Goal: Complete application form: Complete application form

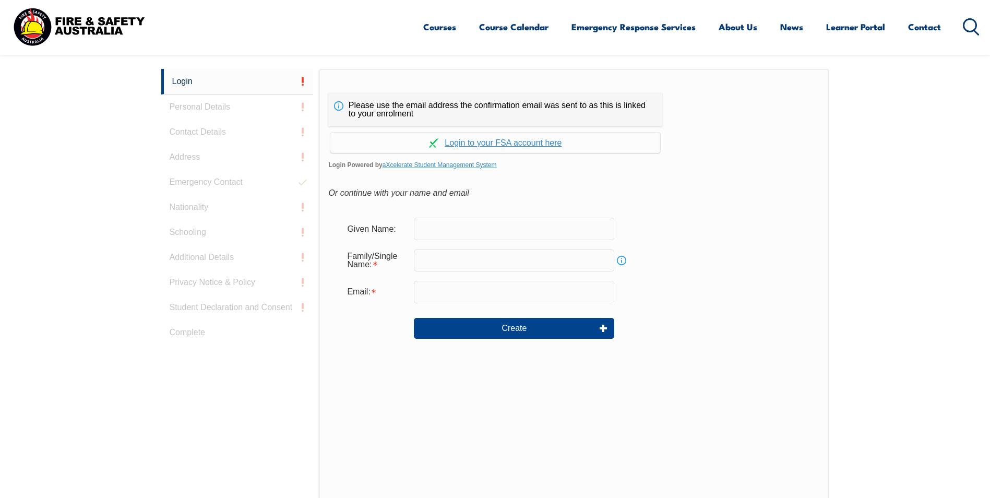
click at [430, 229] on input "text" at bounding box center [514, 229] width 200 height 22
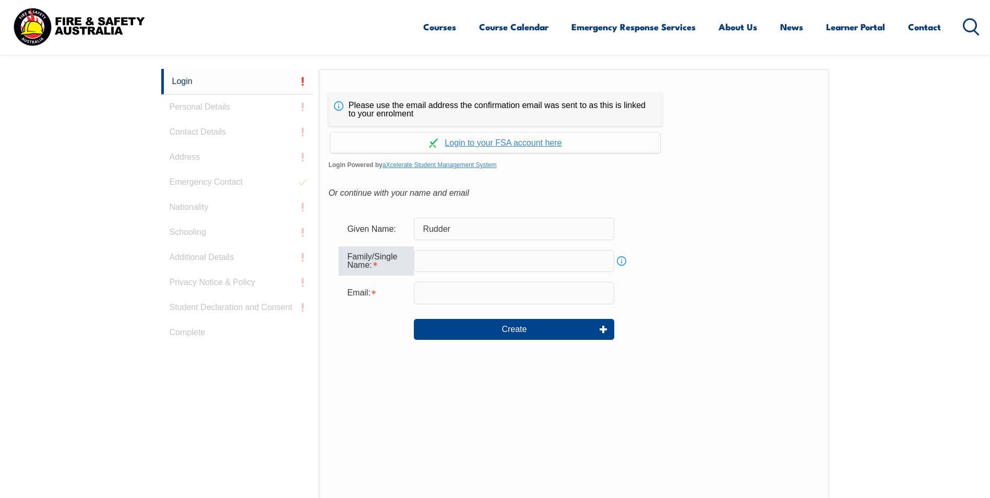
click at [461, 224] on input "Rudder" at bounding box center [514, 229] width 200 height 22
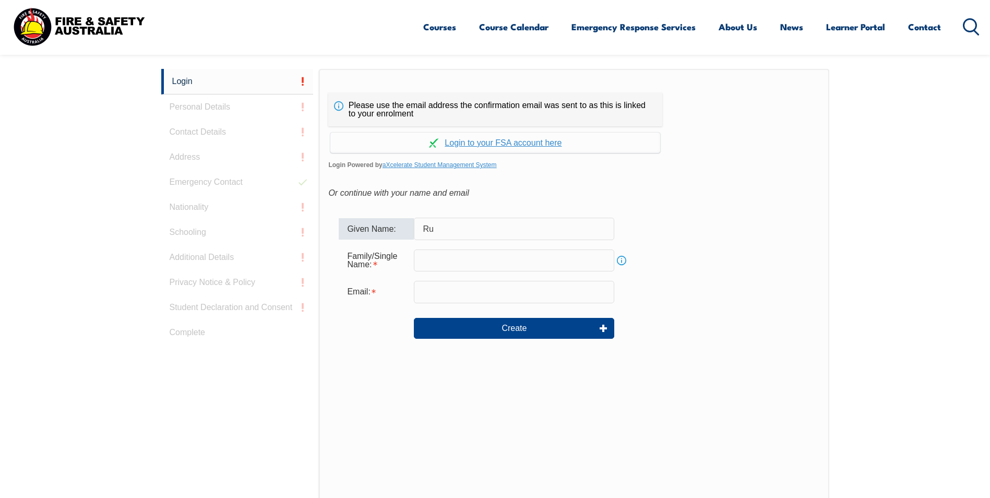
type input "R"
type input "Andrew"
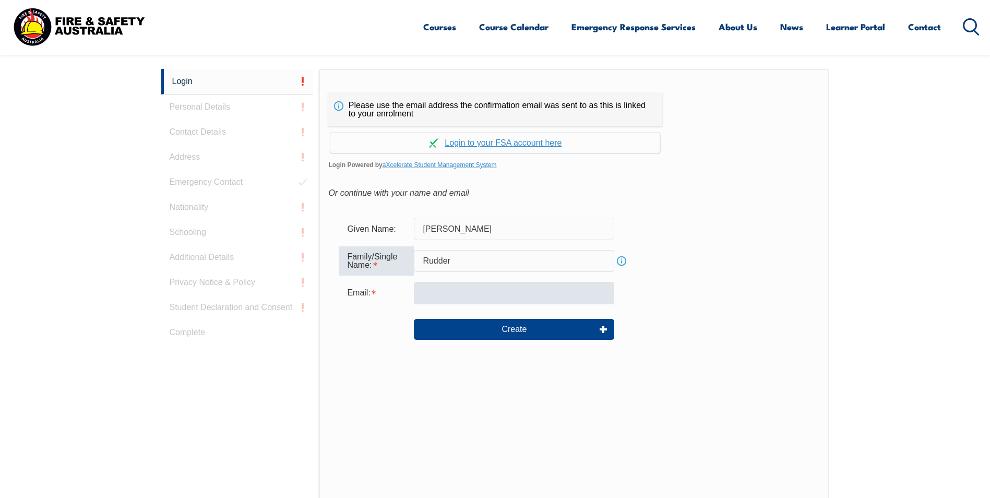
type input "Rudder"
click at [435, 289] on input "email" at bounding box center [514, 293] width 200 height 22
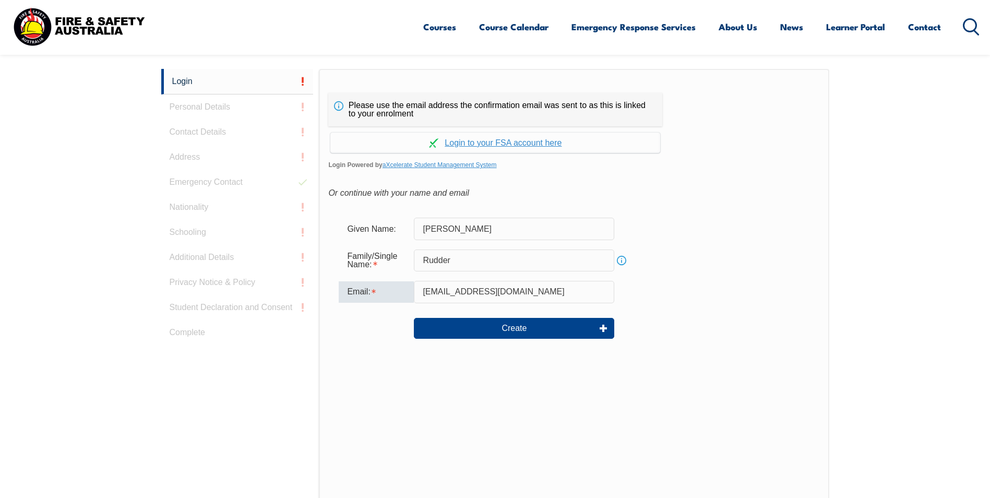
drag, startPoint x: 518, startPoint y: 290, endPoint x: 417, endPoint y: 284, distance: 100.3
click at [417, 284] on input "tuchan25@hotmail.com" at bounding box center [514, 292] width 200 height 22
type input "andrew.rudder@raytheon.com.au"
click at [648, 293] on div "Email: andrew.rudder@raytheon.com.au" at bounding box center [574, 292] width 470 height 22
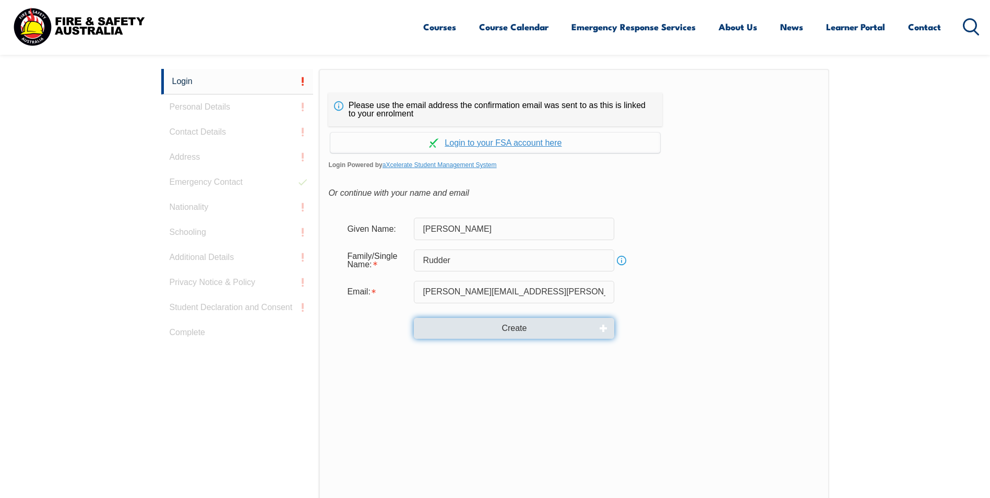
click at [521, 328] on button "Create" at bounding box center [514, 328] width 200 height 21
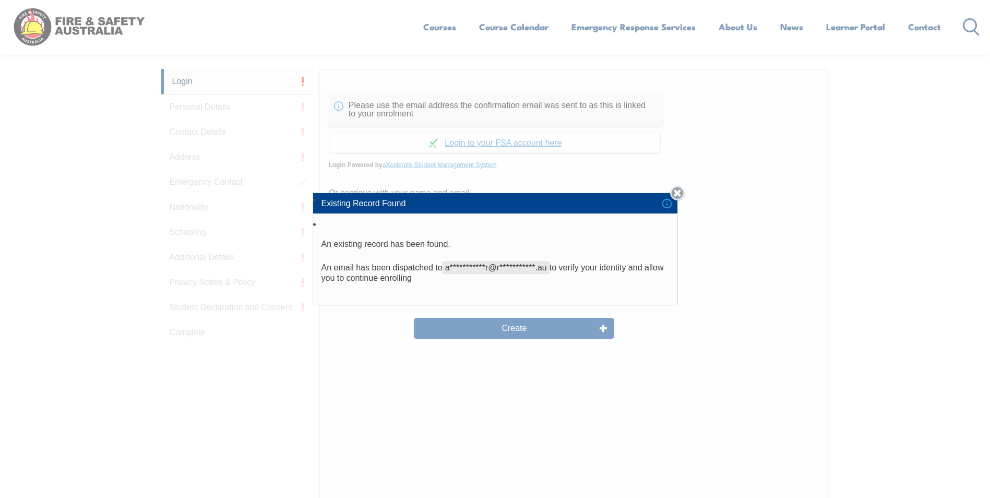
click at [679, 193] on link "Close" at bounding box center [677, 193] width 15 height 15
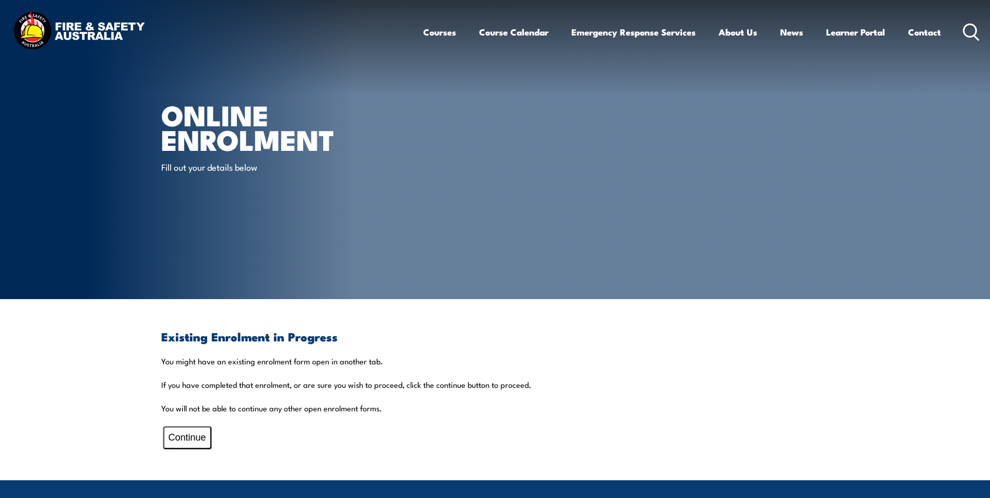
click at [190, 437] on button "Continue" at bounding box center [187, 437] width 48 height 22
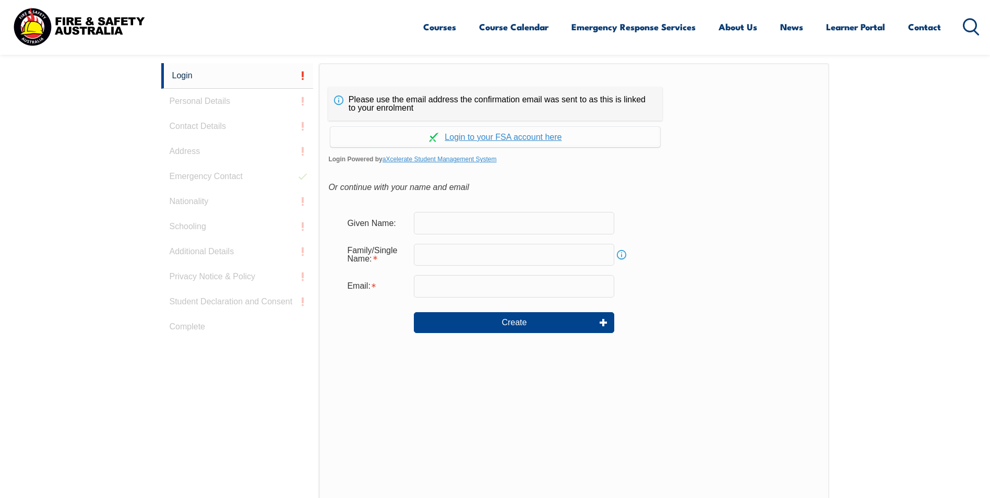
scroll to position [278, 0]
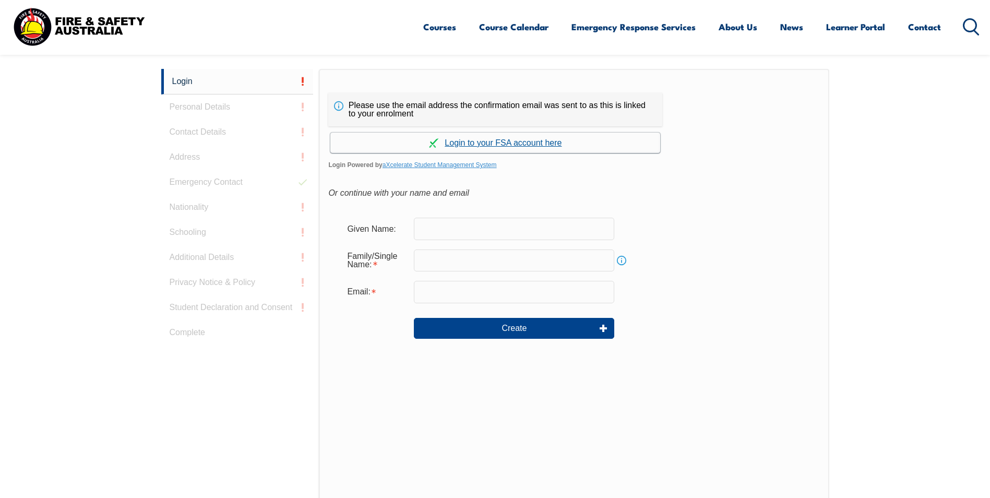
click at [505, 142] on link "Continue with aXcelerate" at bounding box center [495, 143] width 330 height 20
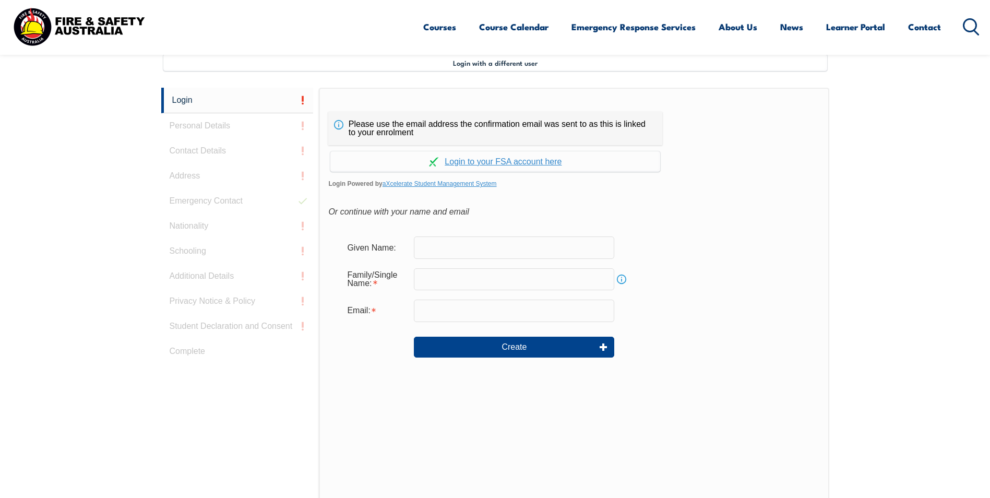
scroll to position [284, 0]
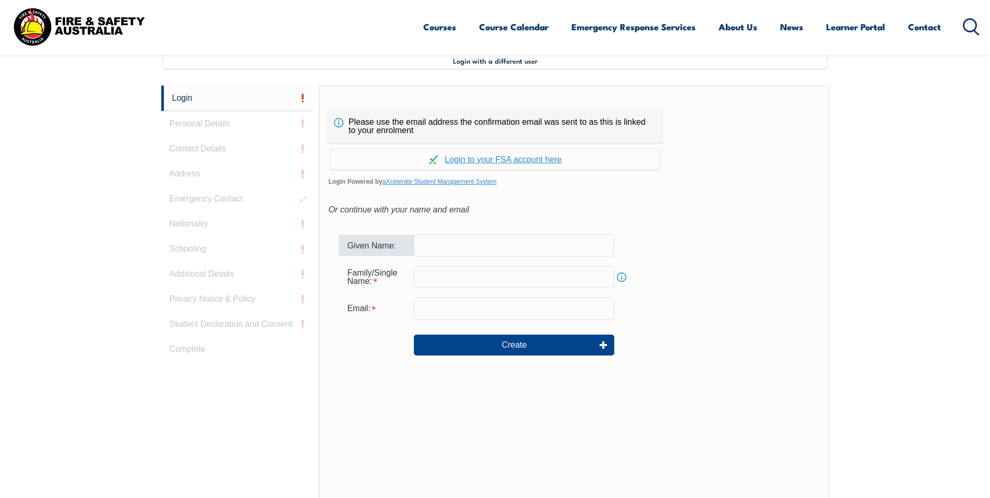
click at [456, 245] on input "text" at bounding box center [514, 245] width 200 height 22
type input "R"
type input "[PERSON_NAME]"
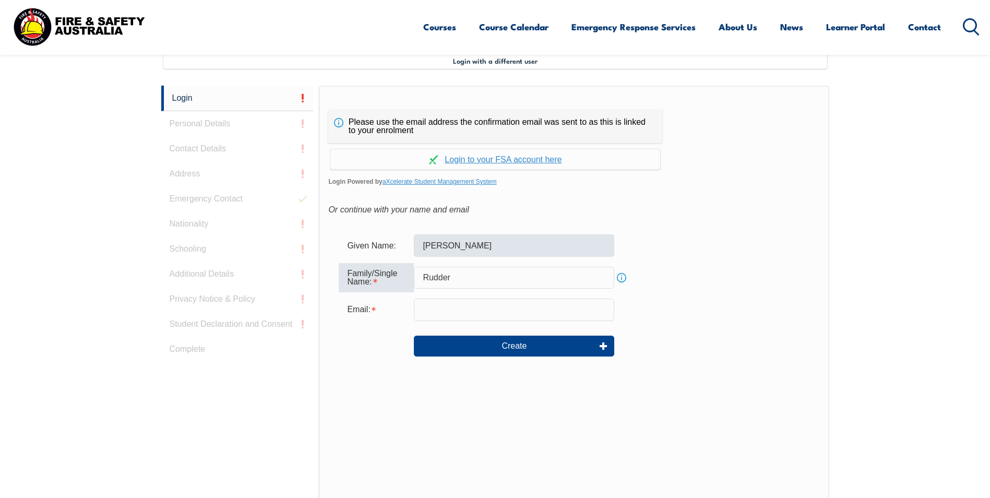
type input "Rudder"
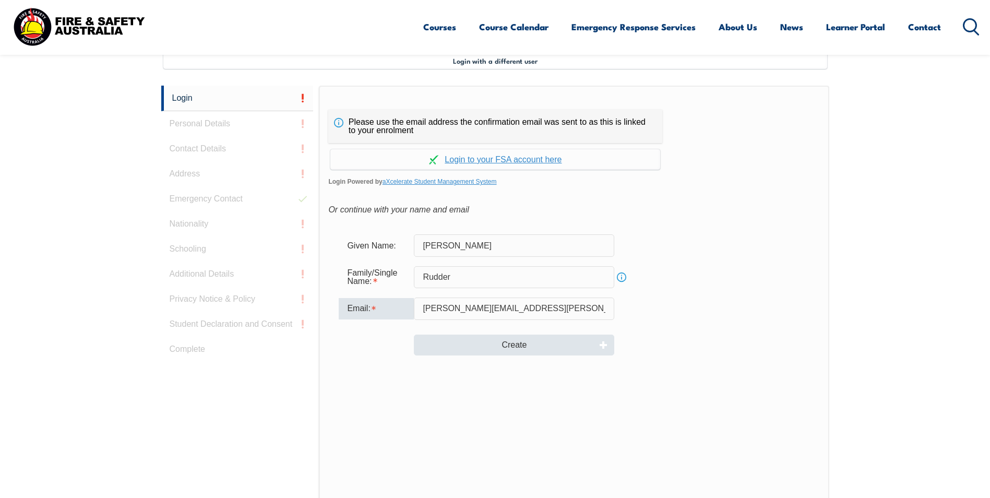
type input "andrew.rudder@raytheon.com.au"
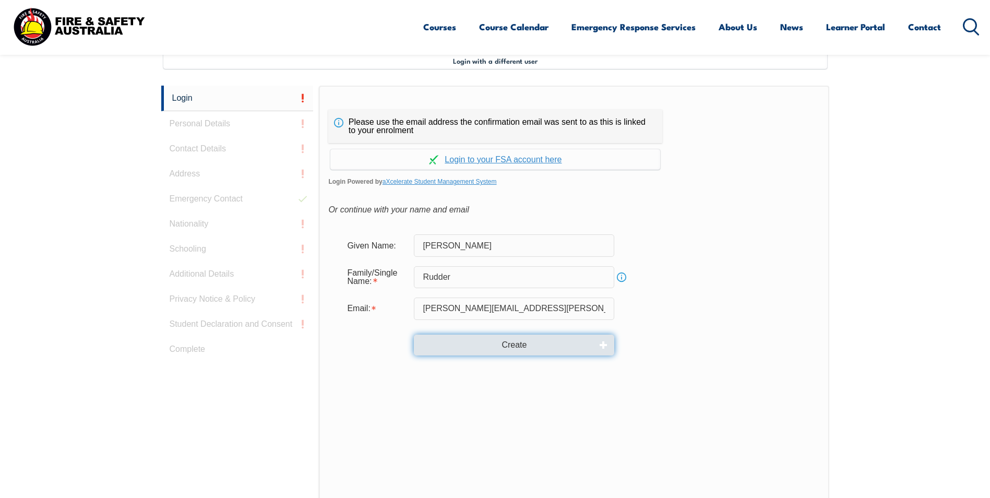
click at [512, 341] on button "Create" at bounding box center [514, 345] width 200 height 21
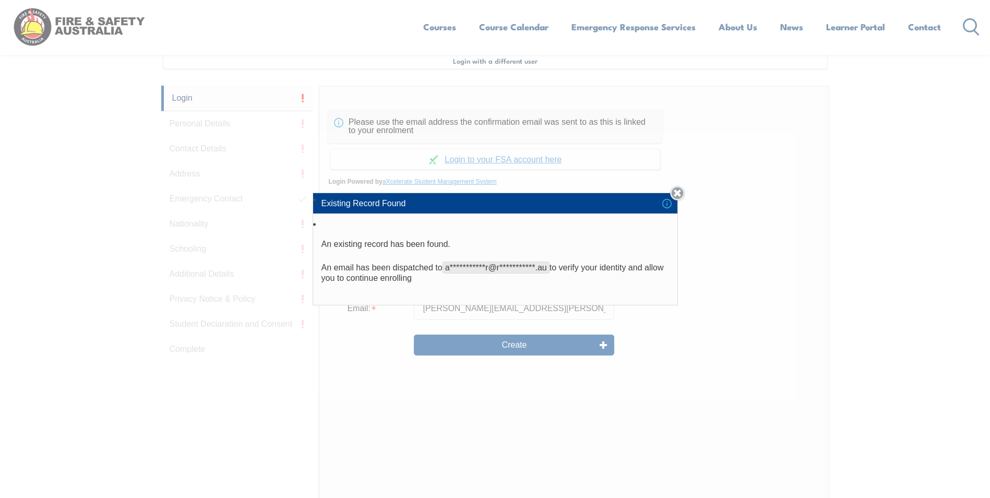
click at [677, 193] on link "Close" at bounding box center [677, 193] width 15 height 15
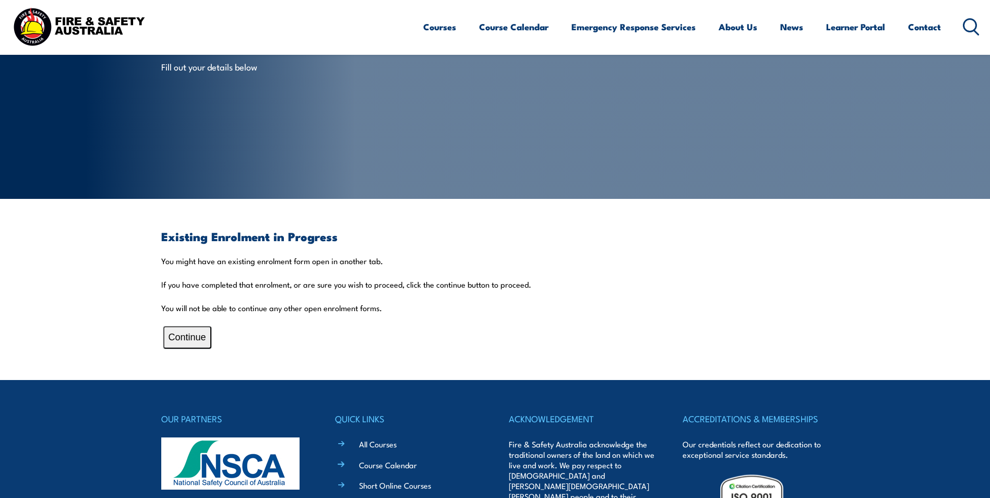
scroll to position [104, 0]
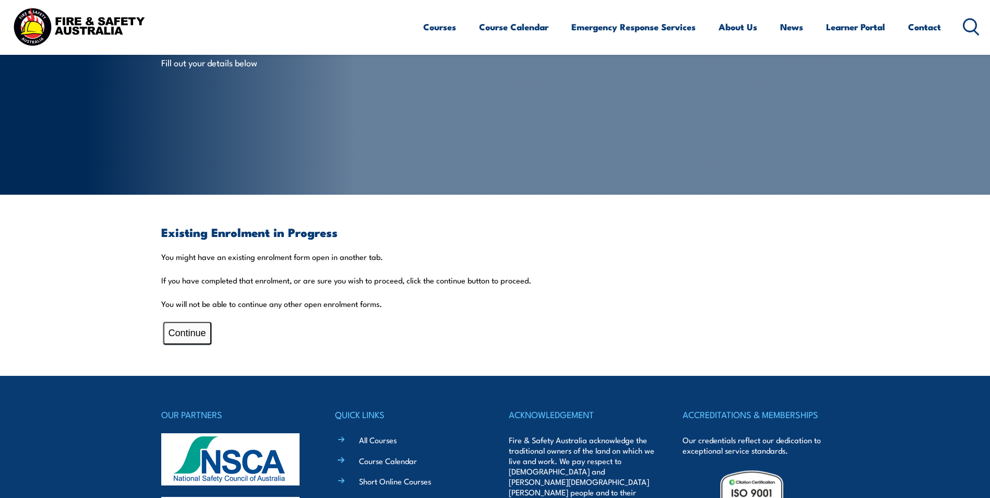
click at [197, 331] on button "Continue" at bounding box center [187, 333] width 48 height 22
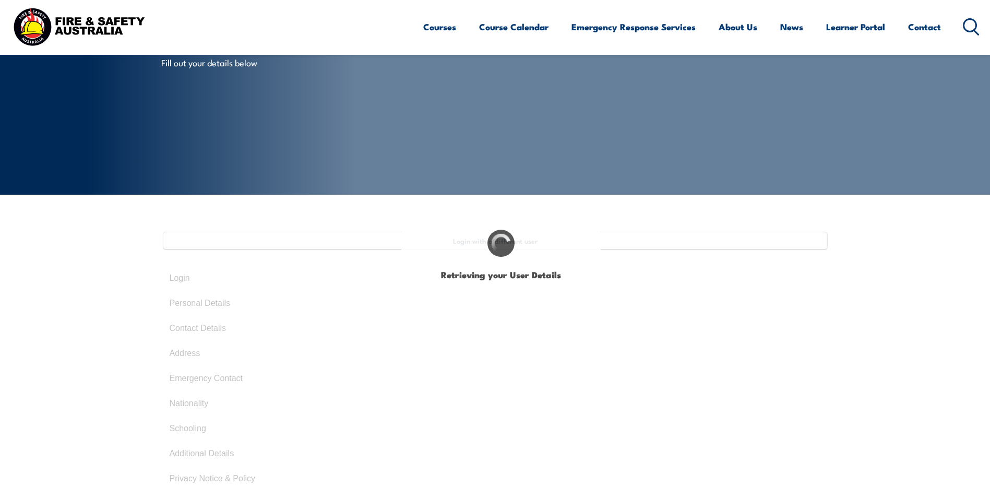
type input "Andrew"
type input "Rudder"
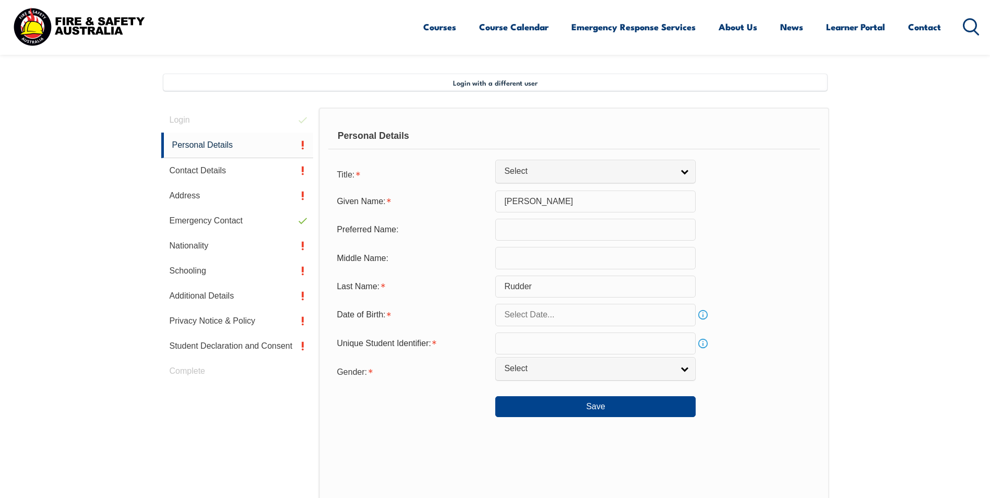
scroll to position [284, 0]
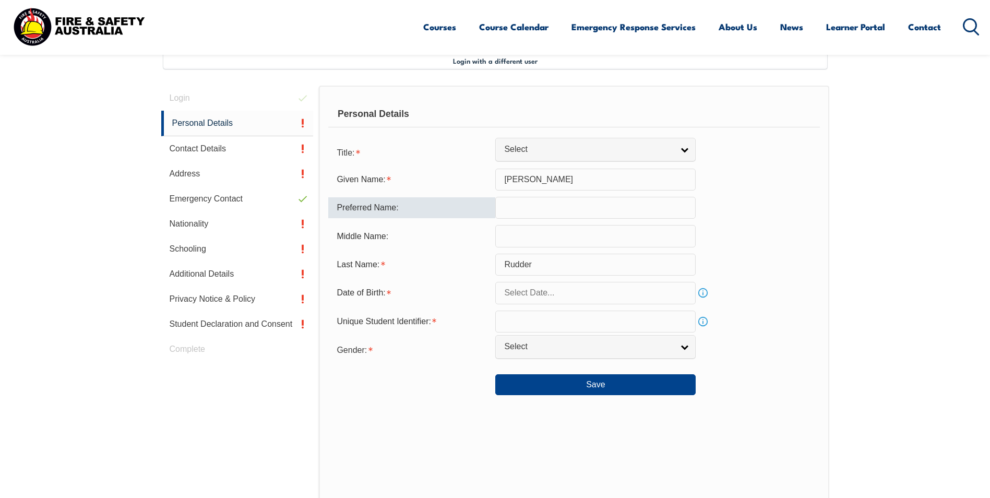
click at [527, 205] on input "text" at bounding box center [595, 208] width 200 height 22
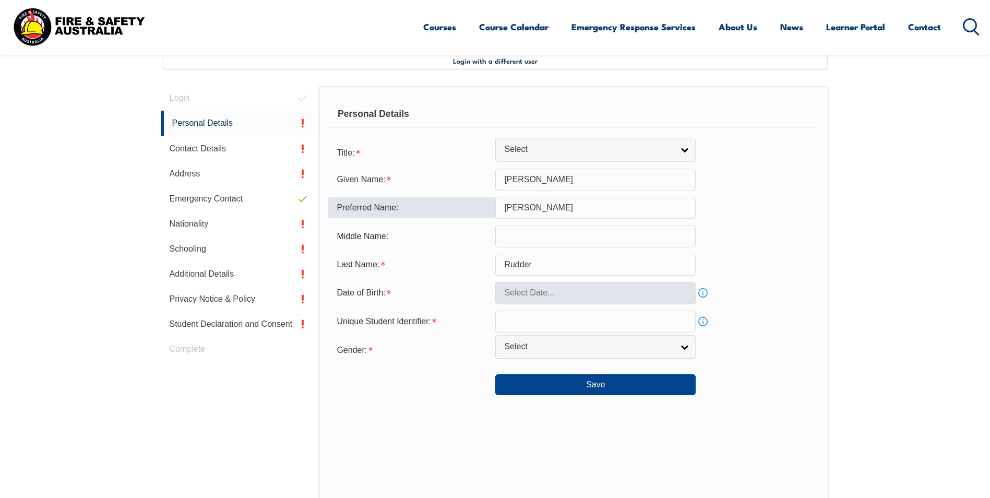
type input "Andy"
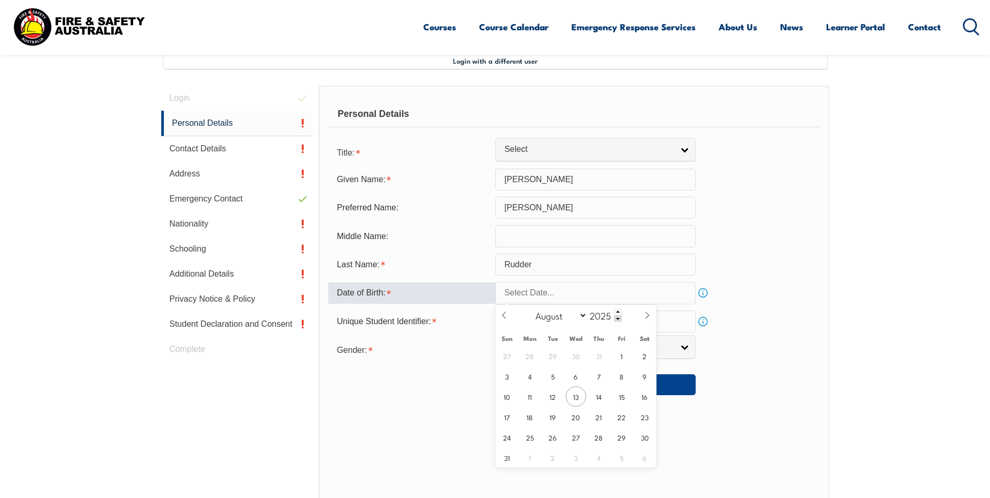
click at [586, 289] on input "text" at bounding box center [595, 293] width 200 height 22
click at [610, 314] on input "2025" at bounding box center [604, 315] width 34 height 13
type input "1974"
click at [504, 374] on span "4" at bounding box center [507, 376] width 20 height 20
type input "August 4, 1974"
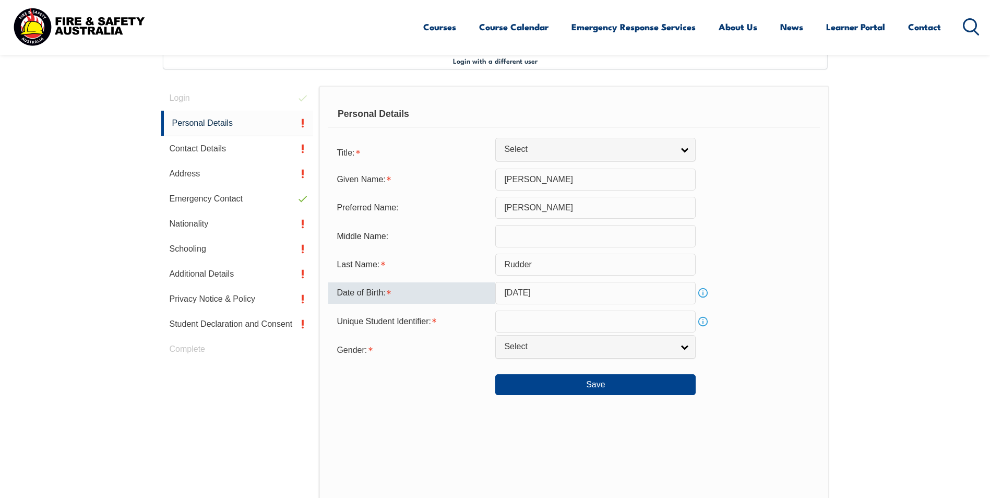
click at [765, 337] on form "Title: Mr Mrs Ms Miss Other Select Given Name: Andrew Preferred Name: Andy Midd…" at bounding box center [573, 268] width 491 height 254
click at [520, 316] on input "text" at bounding box center [595, 322] width 200 height 22
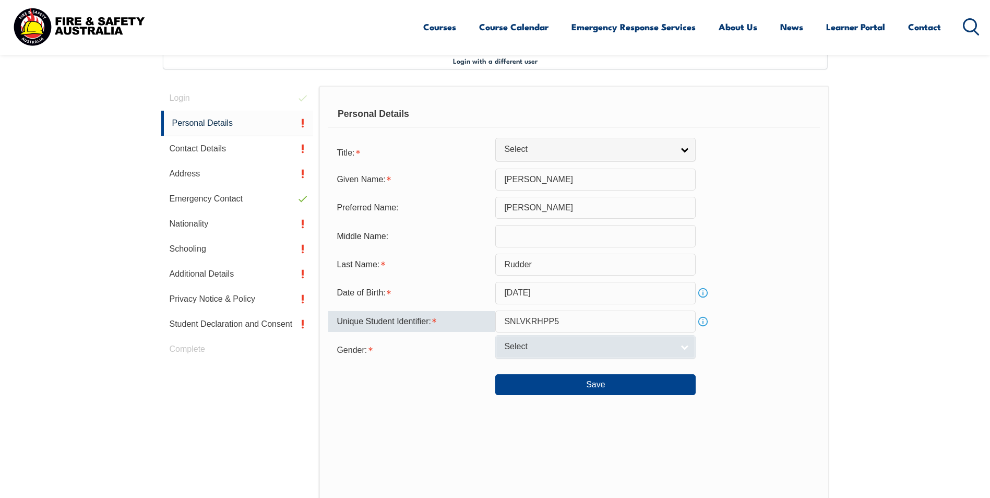
type input "SNLVKRHPP5"
click at [685, 347] on link "Select" at bounding box center [595, 346] width 200 height 23
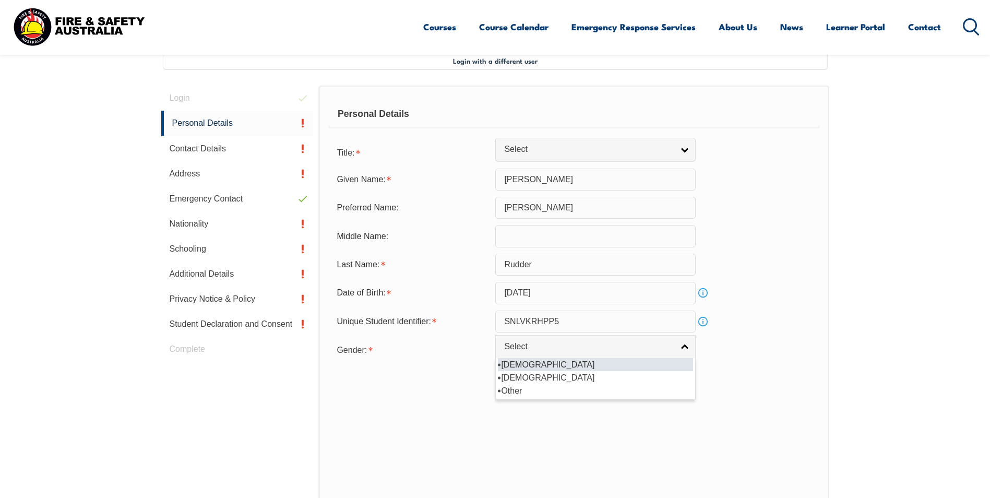
click at [525, 364] on li "Male" at bounding box center [595, 364] width 195 height 13
select select "M"
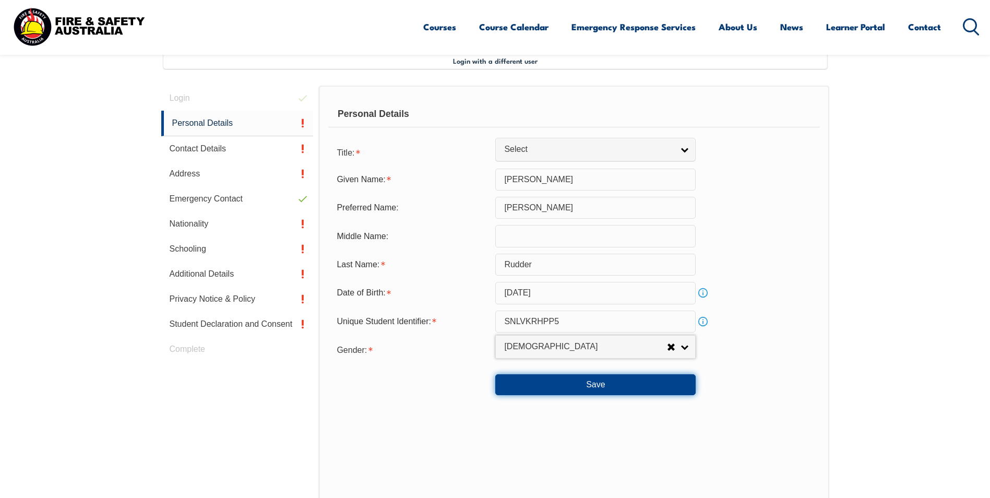
click at [571, 381] on button "Save" at bounding box center [595, 384] width 200 height 21
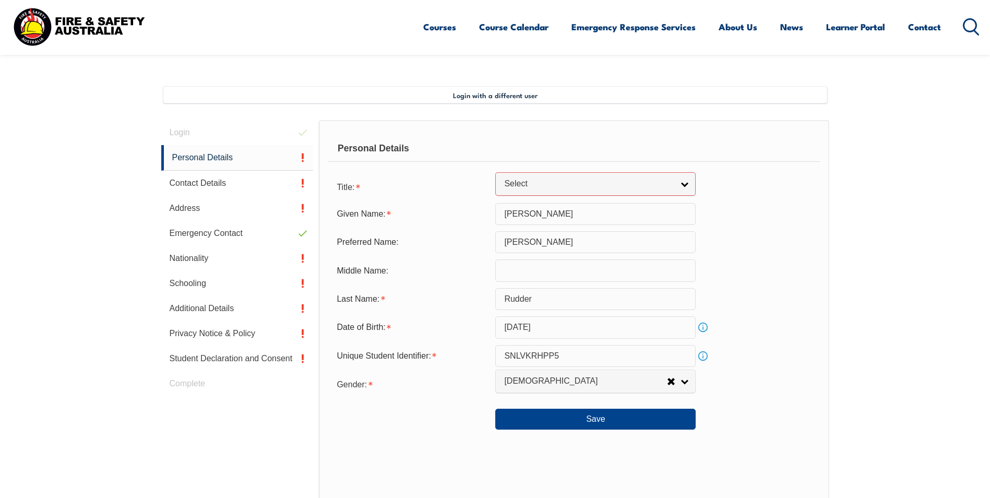
scroll to position [212, 0]
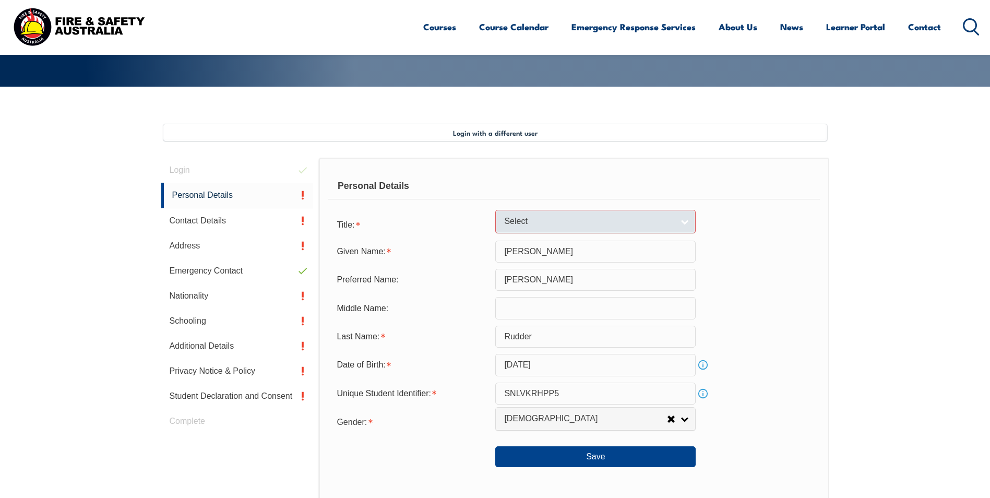
click at [681, 225] on link "Select" at bounding box center [595, 221] width 200 height 23
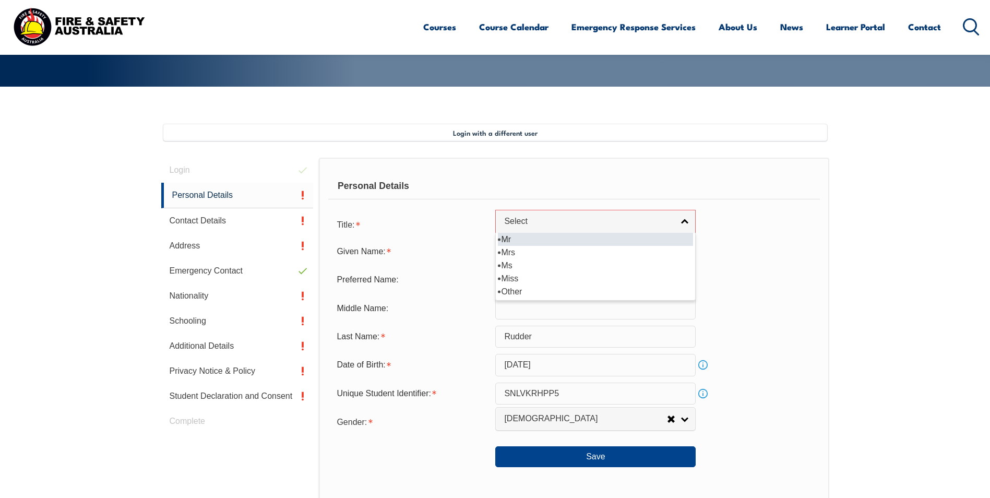
click at [514, 236] on li "Mr" at bounding box center [595, 239] width 195 height 13
select select "Mr"
click at [739, 271] on div "Preferred Name: Andy" at bounding box center [573, 280] width 491 height 22
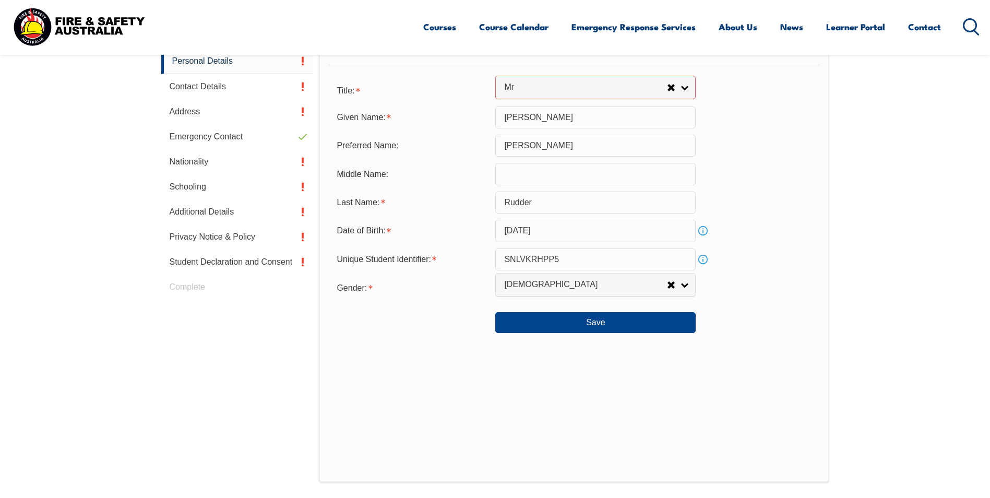
scroll to position [421, 0]
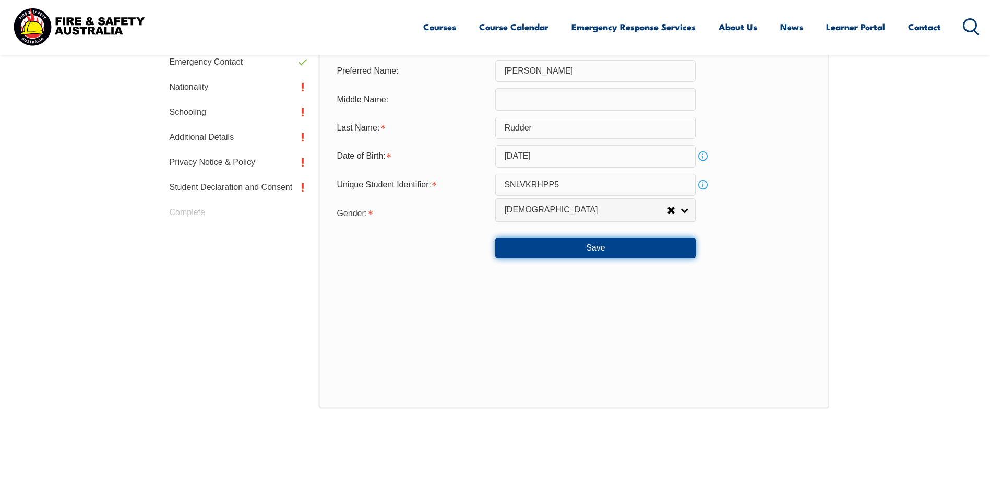
click at [613, 249] on button "Save" at bounding box center [595, 247] width 200 height 21
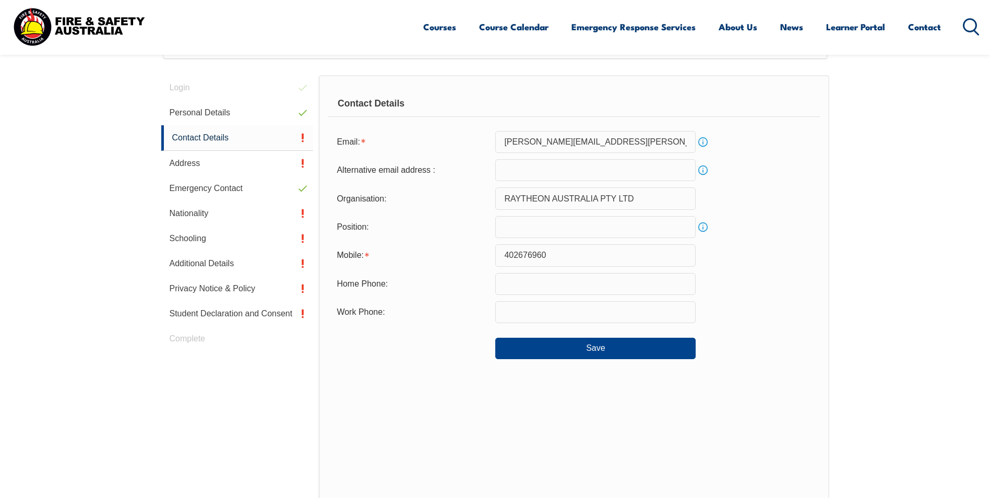
scroll to position [284, 0]
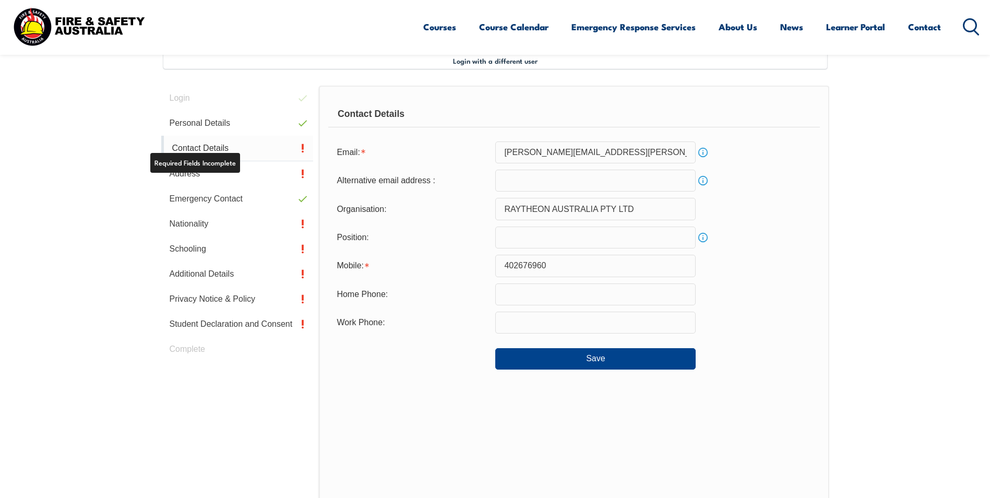
click at [225, 146] on link "Contact Details" at bounding box center [237, 149] width 152 height 26
click at [261, 147] on link "Contact Details" at bounding box center [237, 149] width 152 height 26
click at [539, 184] on input "email" at bounding box center [595, 181] width 200 height 22
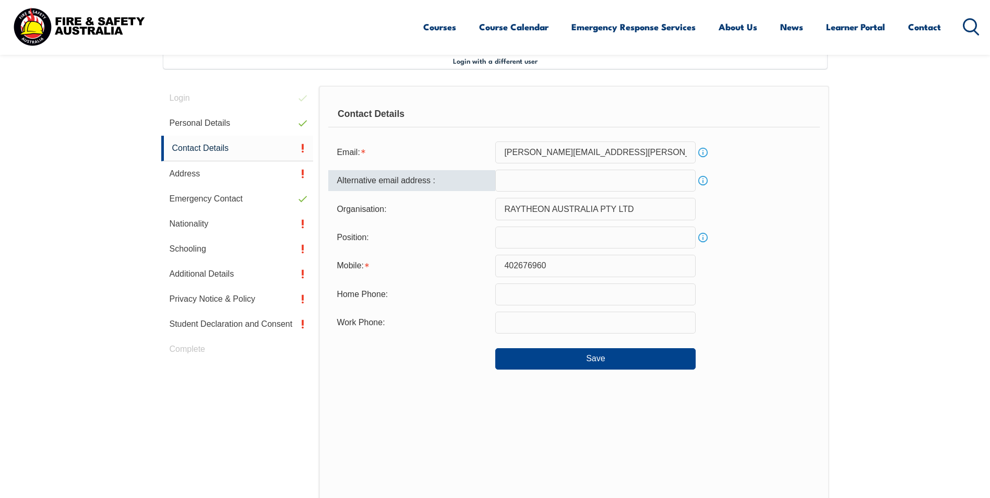
click at [763, 307] on form "Email: andrew.rudder@raytheon.com.au Info Alternative email address : Info Orga…" at bounding box center [573, 255] width 491 height 228
click at [579, 266] on input "402676960" at bounding box center [595, 266] width 200 height 22
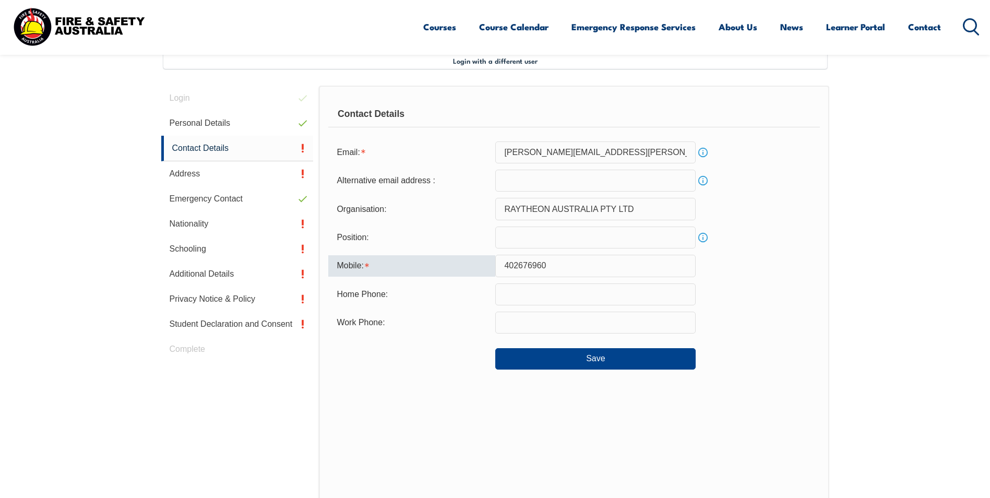
click at [734, 275] on div "Mobile: 402676960" at bounding box center [573, 266] width 491 height 22
click at [503, 262] on input "402676960" at bounding box center [595, 266] width 200 height 22
type input "0402676960"
click at [734, 291] on div "Home Phone:" at bounding box center [573, 294] width 491 height 22
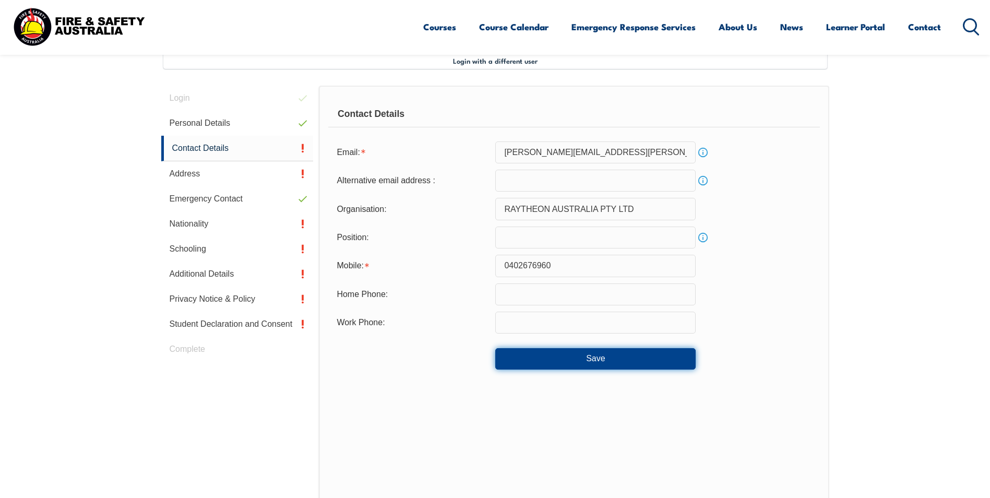
click at [596, 352] on button "Save" at bounding box center [595, 358] width 200 height 21
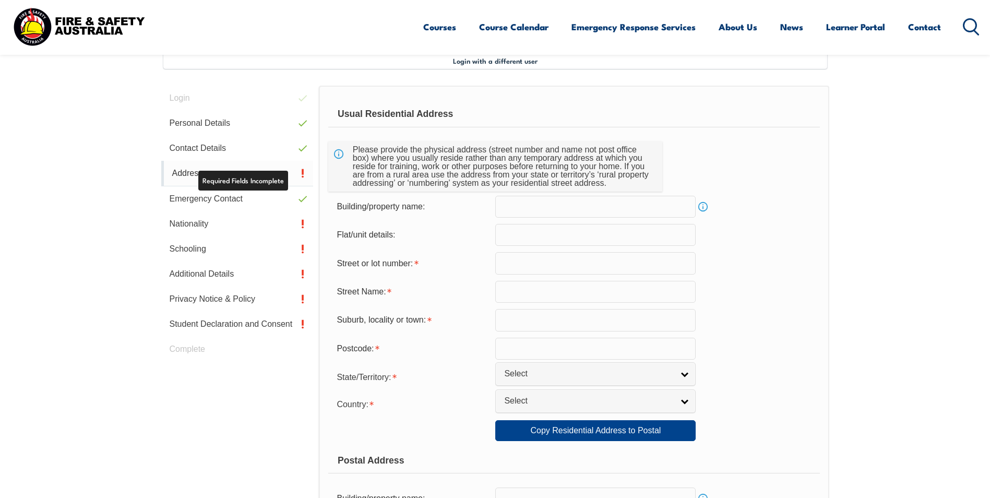
click at [273, 172] on link "Address" at bounding box center [237, 174] width 152 height 26
click at [524, 205] on input "text" at bounding box center [595, 207] width 200 height 22
click at [529, 260] on input "text" at bounding box center [595, 263] width 200 height 22
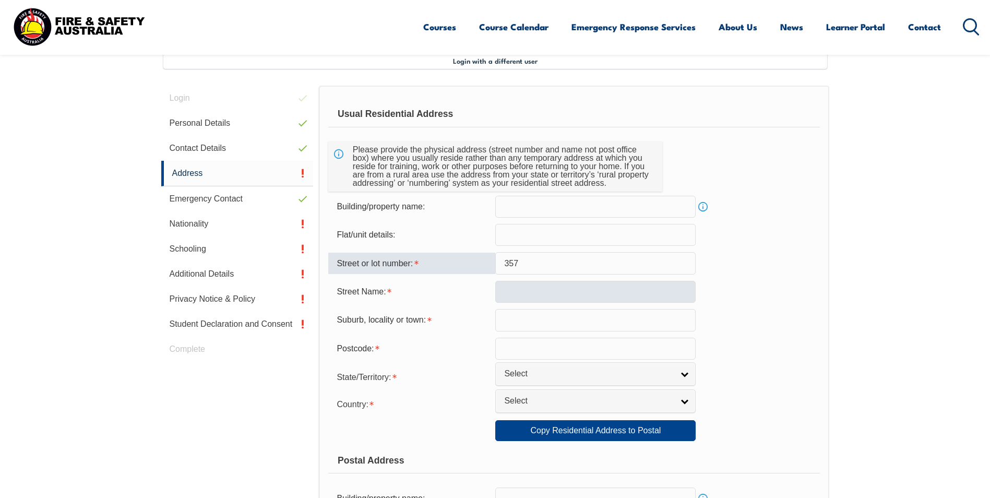
type input "357"
click at [515, 291] on input "text" at bounding box center [595, 292] width 200 height 22
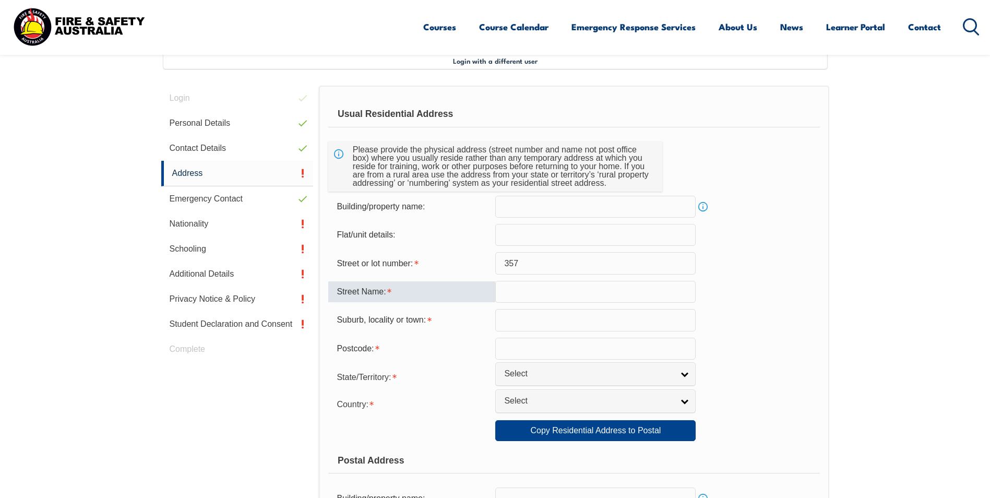
type input "i"
type input "Iriquois"
click at [742, 317] on div "Suburb, locality or town:" at bounding box center [573, 320] width 491 height 22
click at [529, 320] on input "text" at bounding box center [595, 320] width 200 height 22
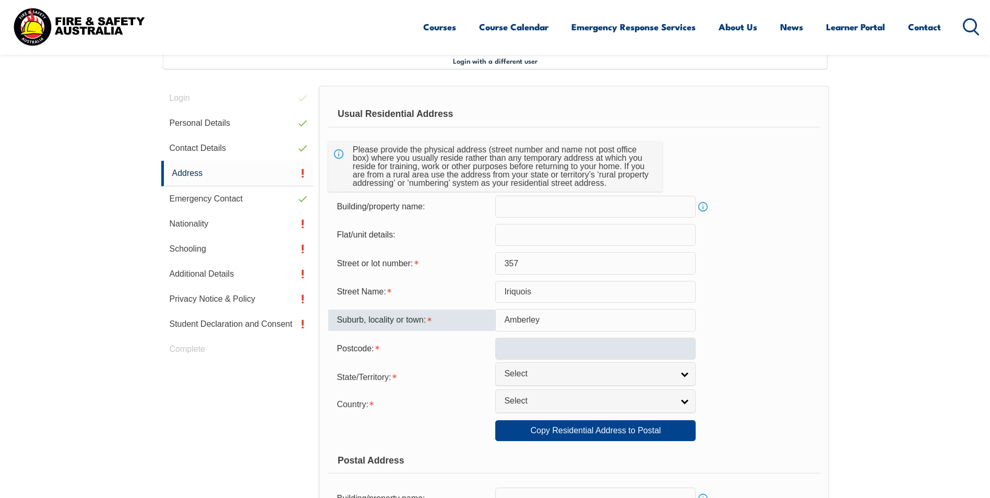
type input "Amberley"
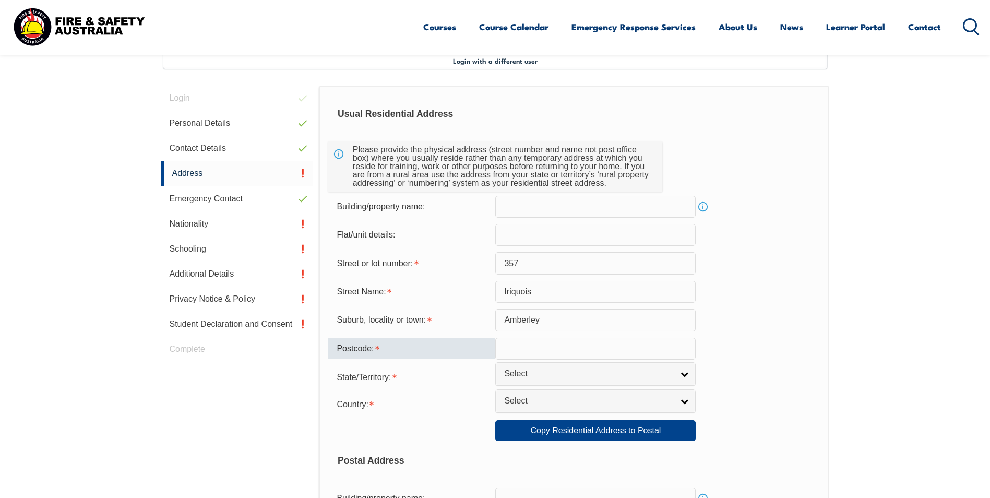
click at [533, 351] on input "text" at bounding box center [595, 349] width 200 height 22
type input "4306"
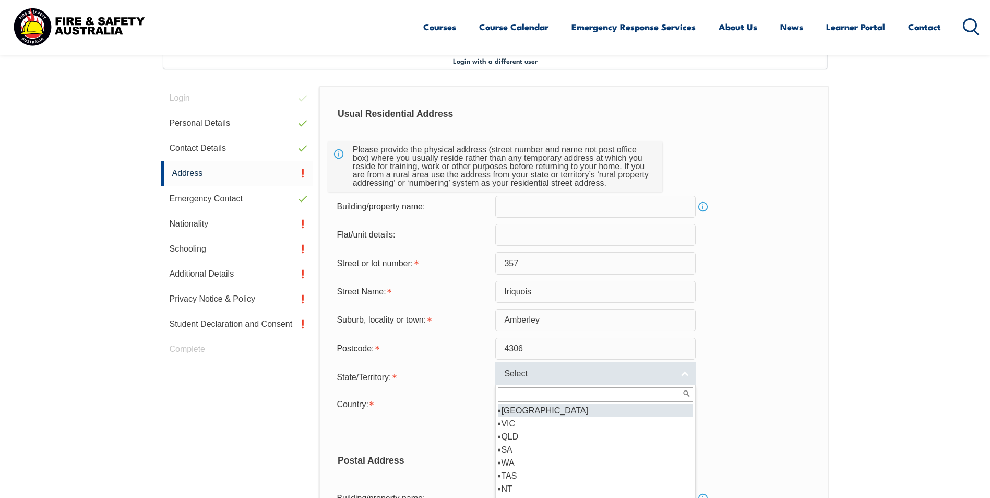
click at [688, 375] on link "Select" at bounding box center [595, 373] width 200 height 23
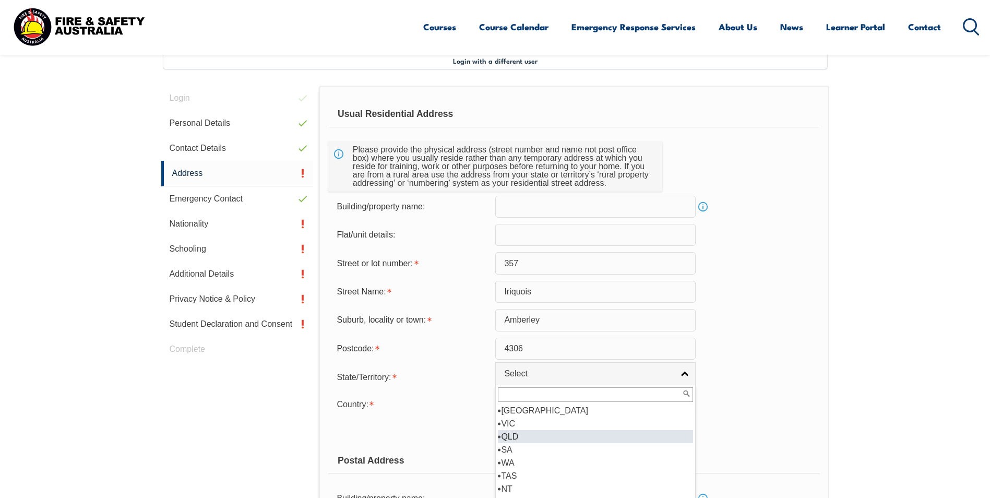
click at [509, 433] on li "QLD" at bounding box center [595, 436] width 195 height 13
select select "QLD"
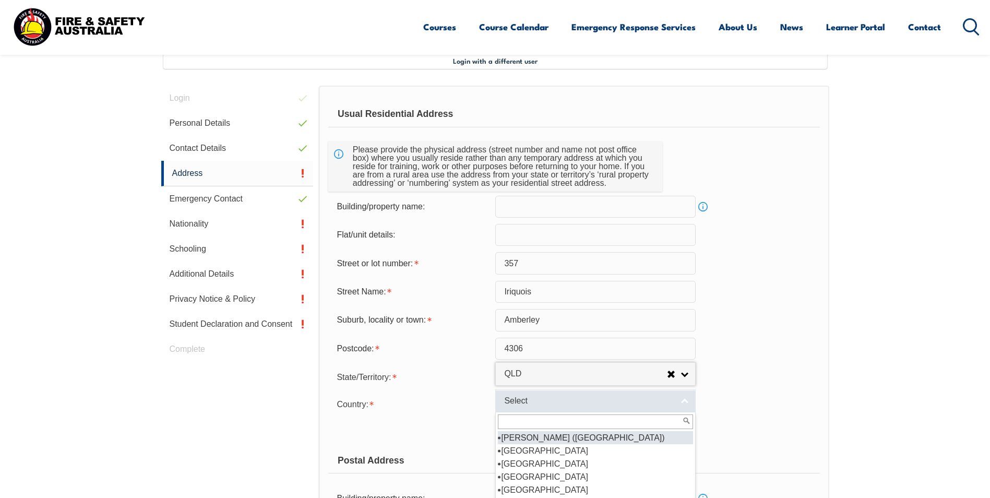
click at [684, 398] on link "Select" at bounding box center [595, 400] width 200 height 23
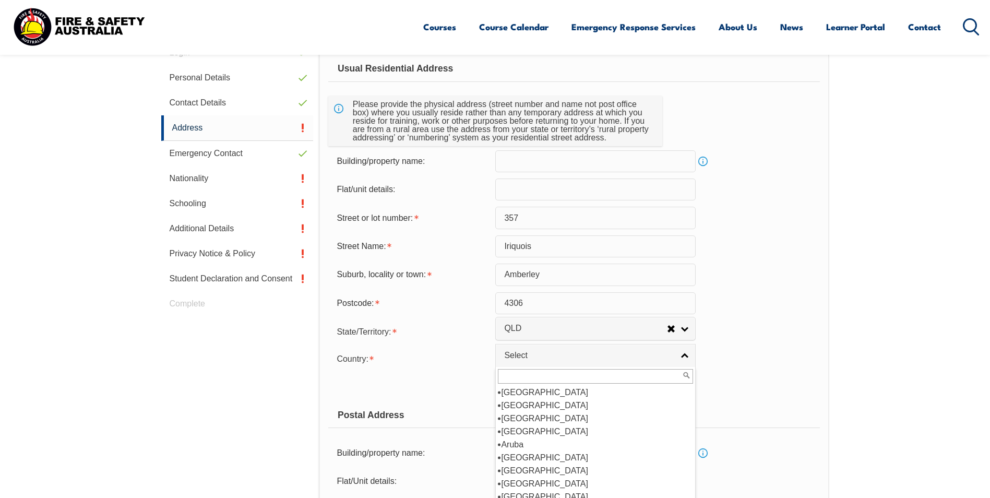
scroll to position [389, 0]
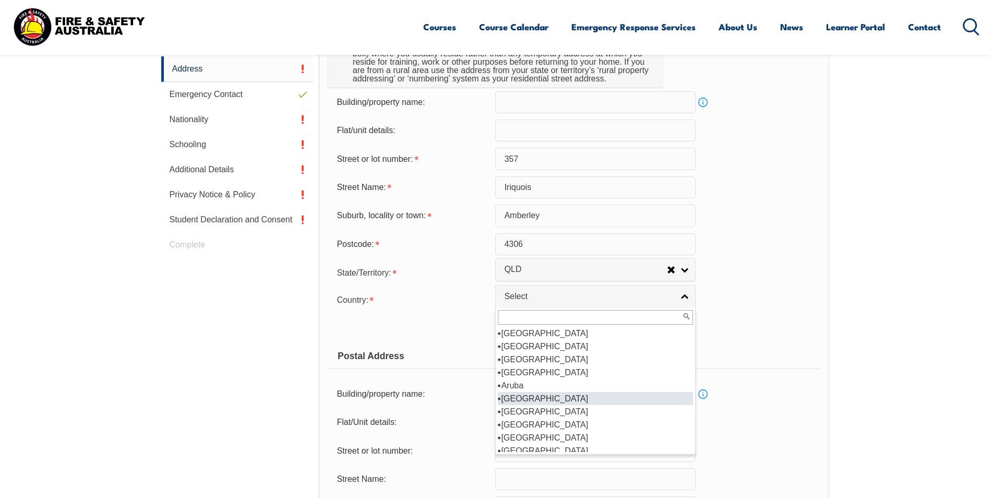
click at [526, 398] on li "Australia" at bounding box center [595, 398] width 195 height 13
select select "1101"
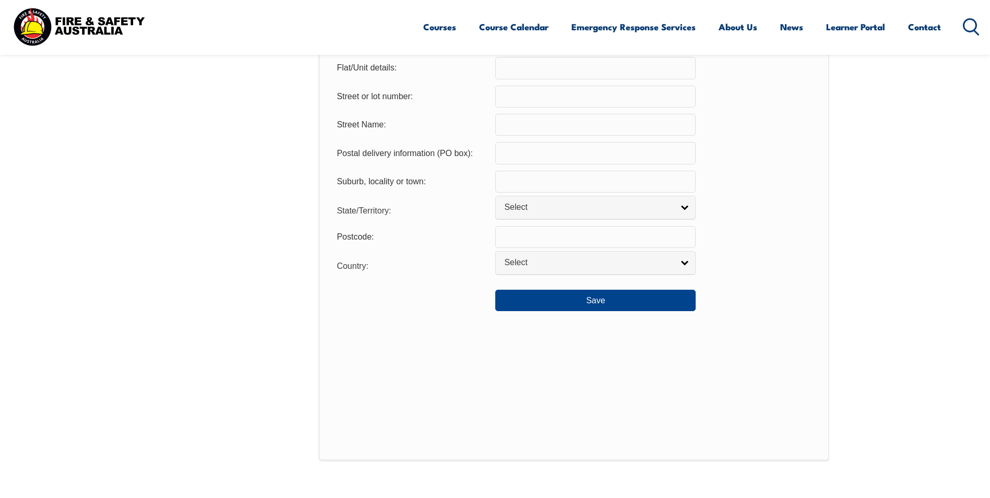
scroll to position [754, 0]
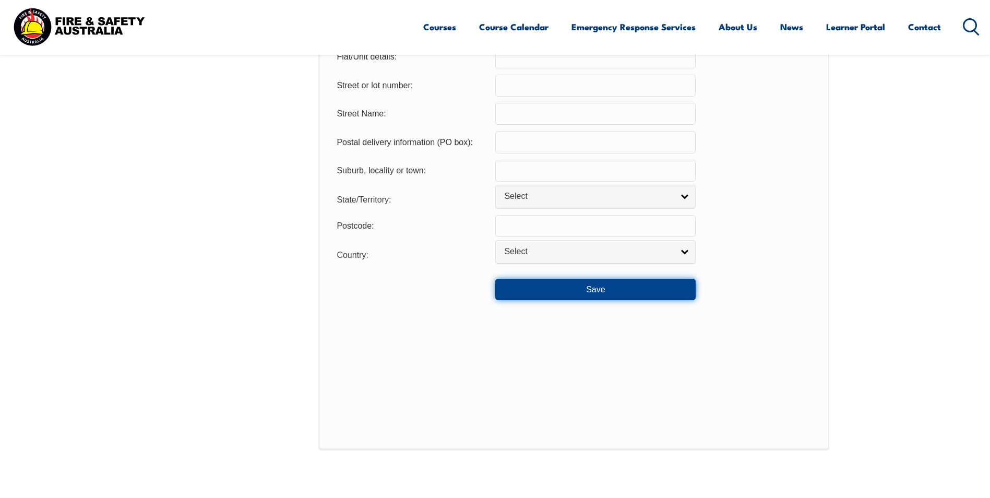
click at [598, 294] on button "Save" at bounding box center [595, 289] width 200 height 21
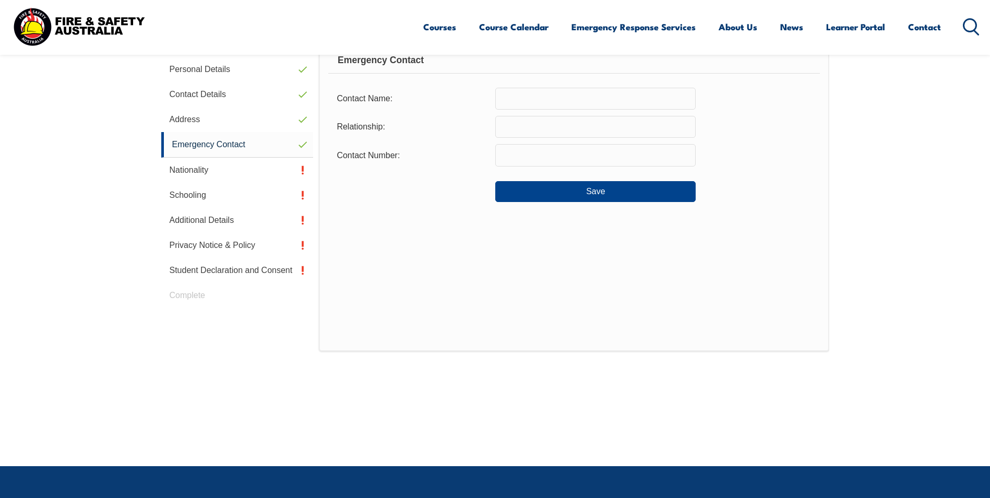
scroll to position [284, 0]
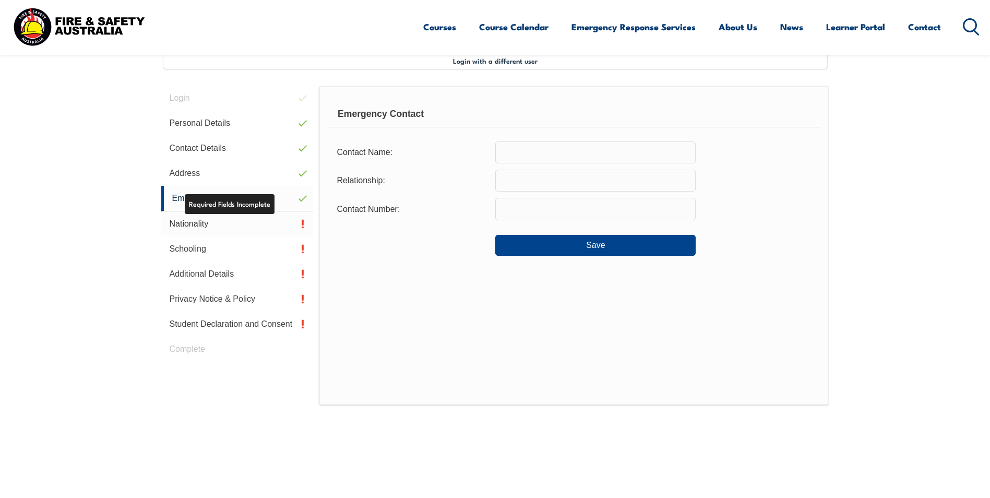
click at [249, 221] on link "Nationality" at bounding box center [237, 223] width 152 height 25
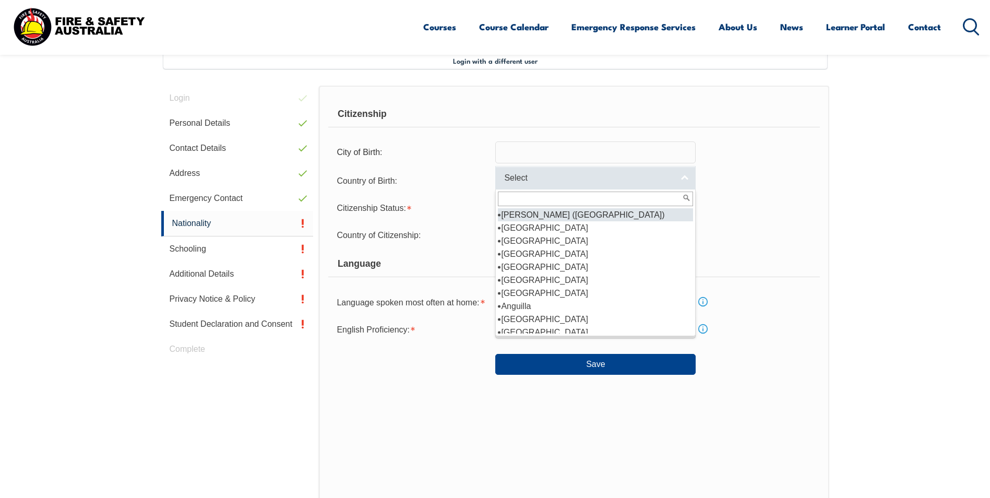
click at [681, 178] on link "Select" at bounding box center [595, 177] width 200 height 23
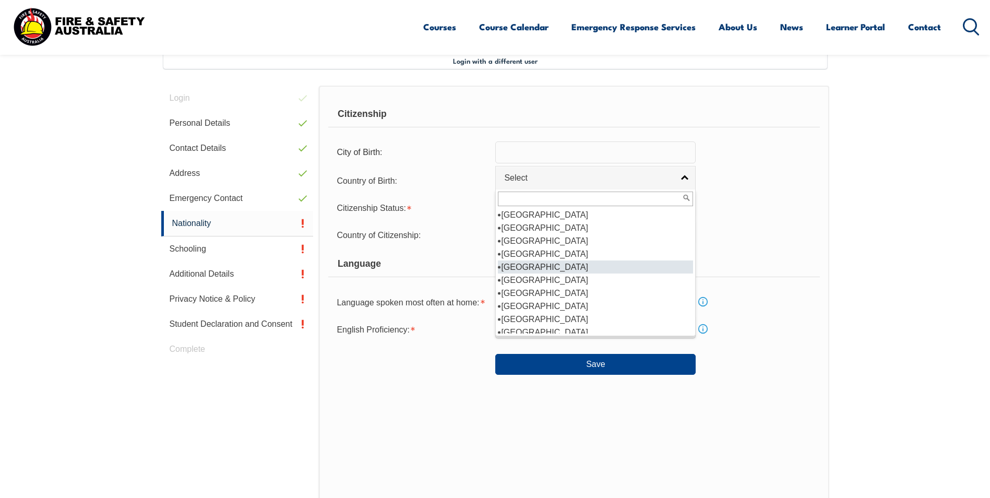
scroll to position [157, 0]
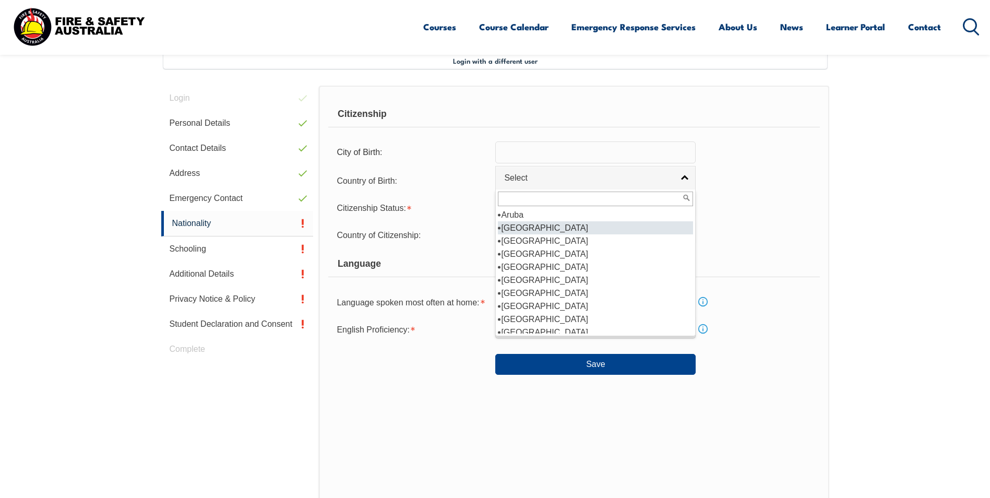
click at [535, 231] on li "Australia" at bounding box center [595, 227] width 195 height 13
select select "1101"
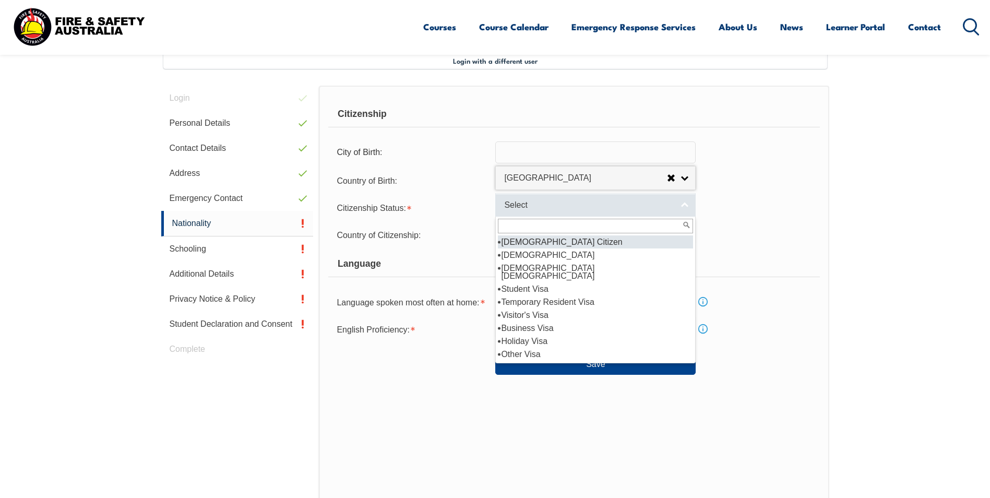
click at [632, 212] on link "Select" at bounding box center [595, 204] width 200 height 23
click at [531, 241] on li "Australian Citizen" at bounding box center [595, 241] width 195 height 13
select select "1"
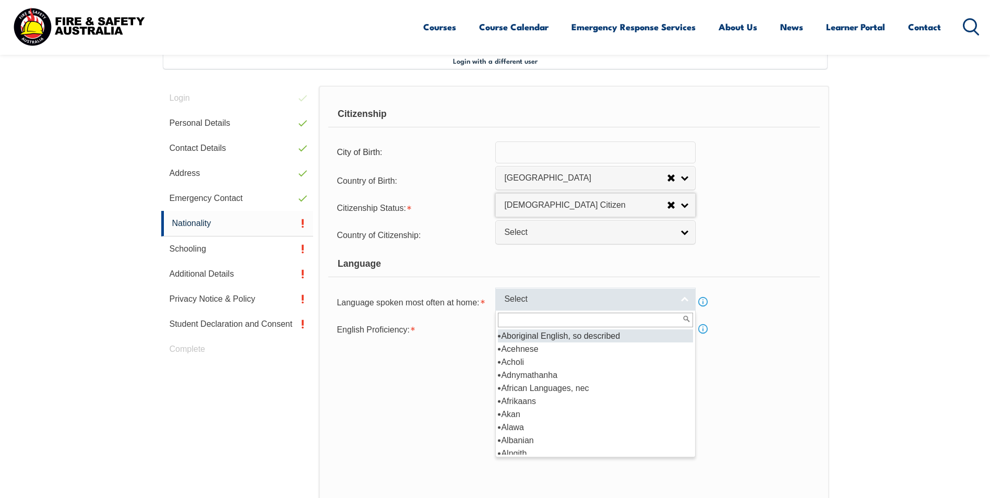
click at [665, 298] on span "Select" at bounding box center [588, 299] width 169 height 11
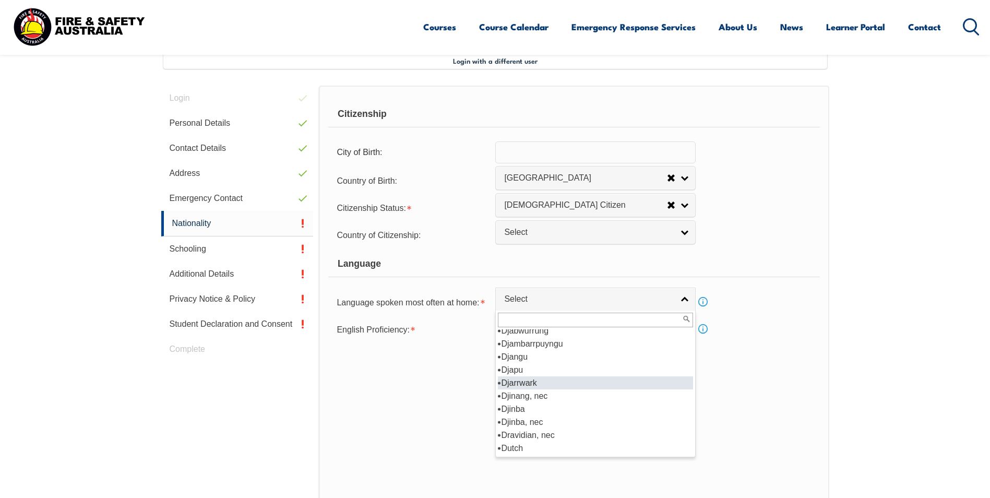
scroll to position [1252, 0]
click at [537, 397] on li "English" at bounding box center [595, 395] width 195 height 13
select select "1201"
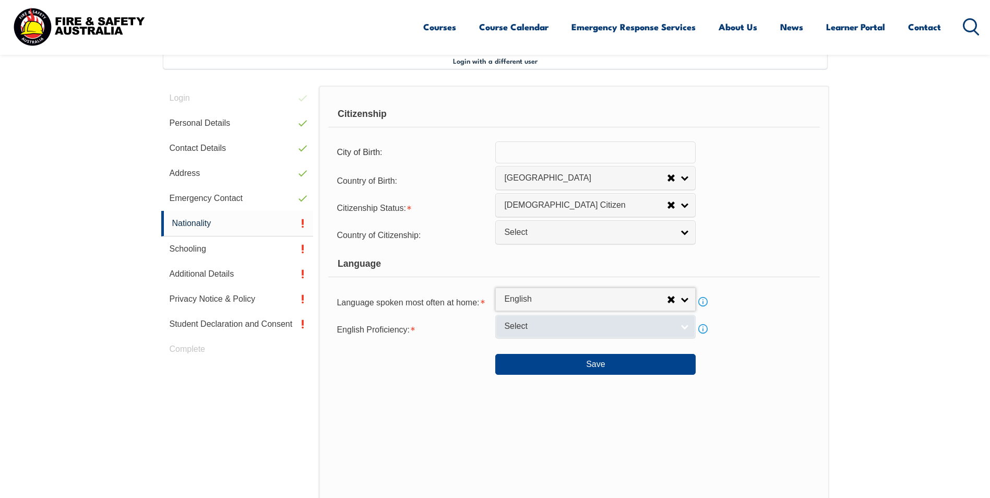
click at [687, 328] on link "Select" at bounding box center [595, 326] width 200 height 23
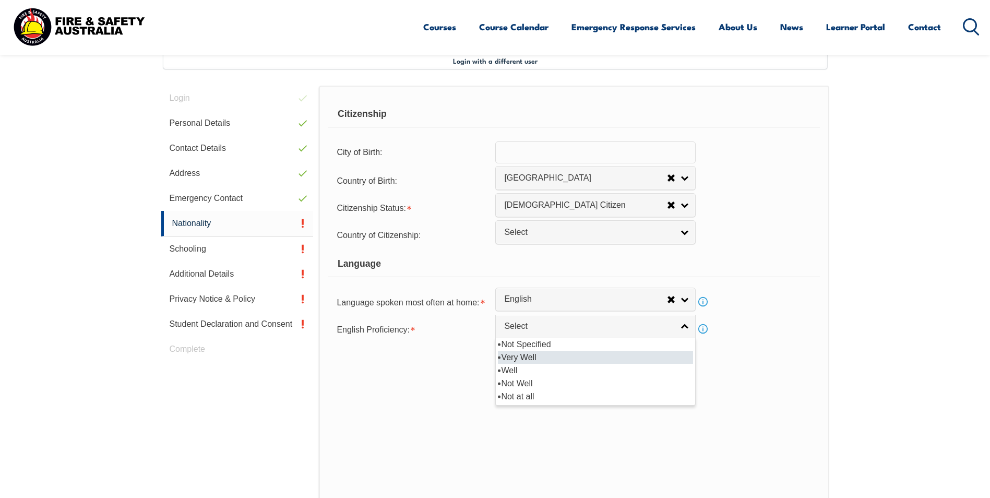
click at [518, 357] on li "Very Well" at bounding box center [595, 357] width 195 height 13
select select "1"
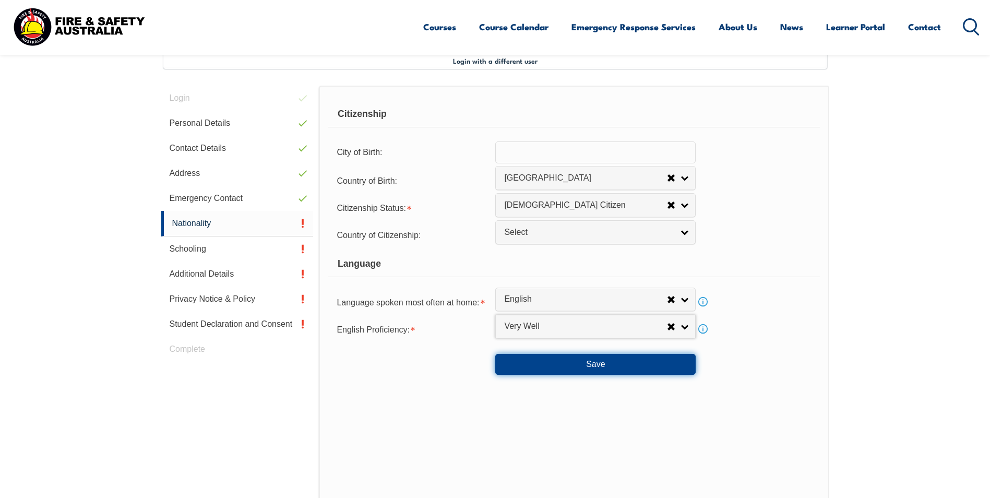
click at [603, 362] on button "Save" at bounding box center [595, 364] width 200 height 21
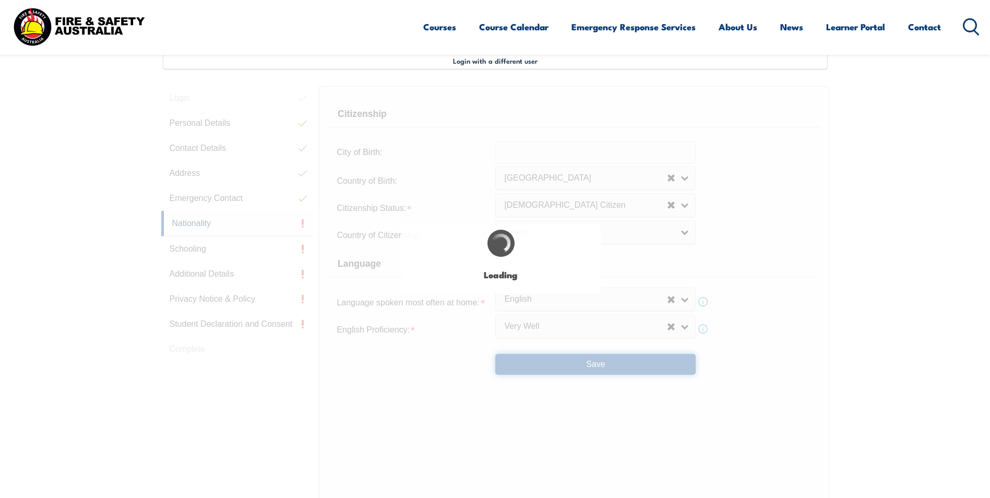
scroll to position [0, 0]
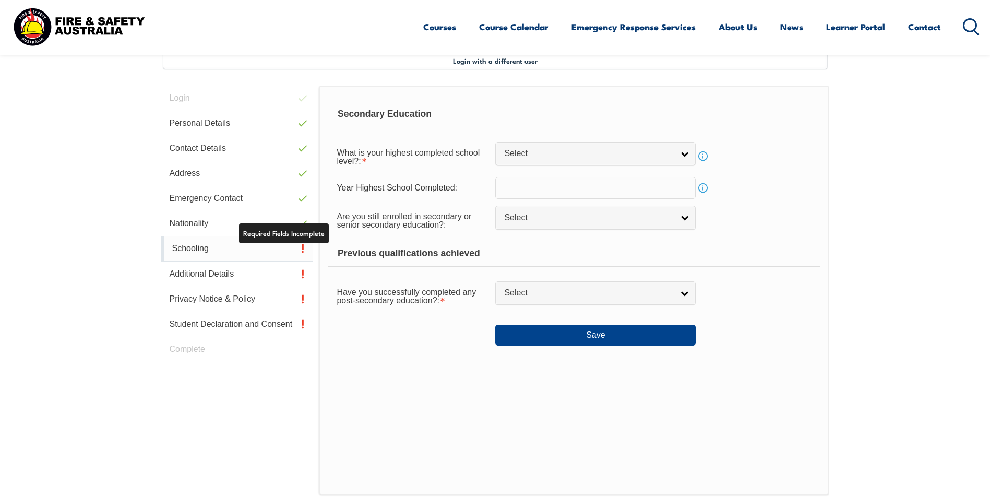
click at [209, 246] on link "Schooling" at bounding box center [237, 249] width 152 height 26
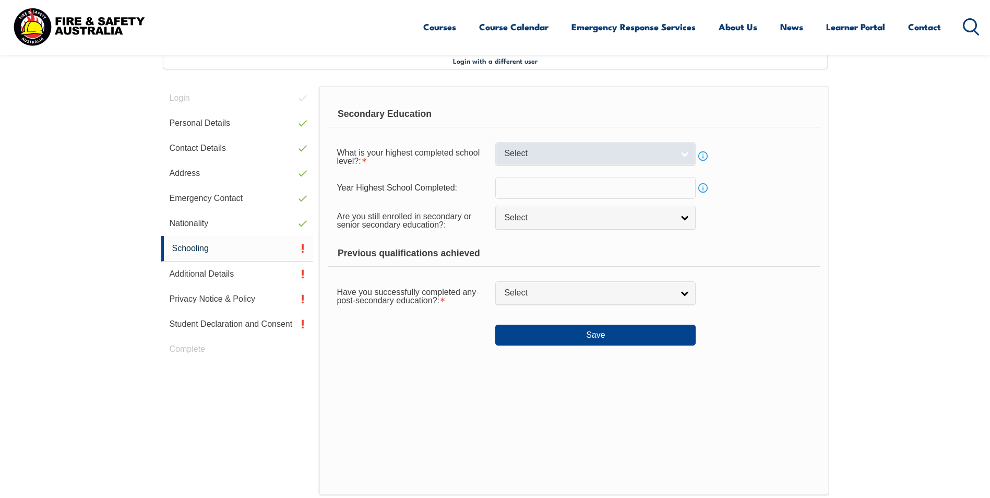
click at [687, 152] on link "Select" at bounding box center [595, 153] width 200 height 23
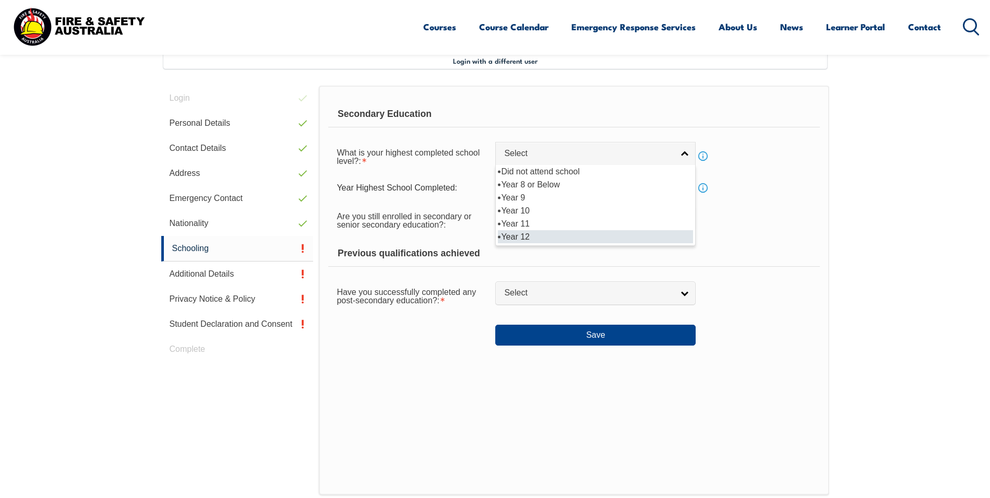
click at [533, 239] on li "Year 12" at bounding box center [595, 236] width 195 height 13
select select "12"
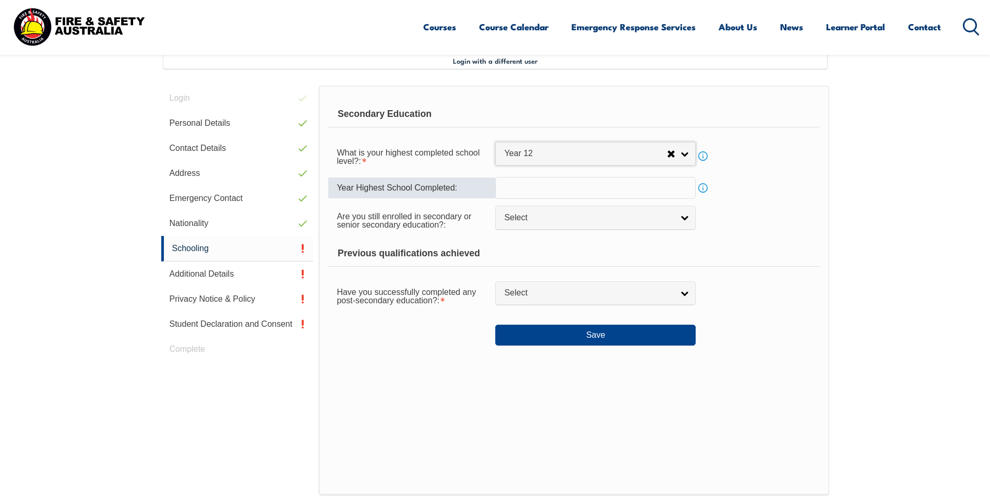
click at [561, 185] on input "text" at bounding box center [595, 188] width 200 height 22
type input "1992"
click at [722, 262] on div "Previous qualifications achieved" at bounding box center [573, 254] width 491 height 26
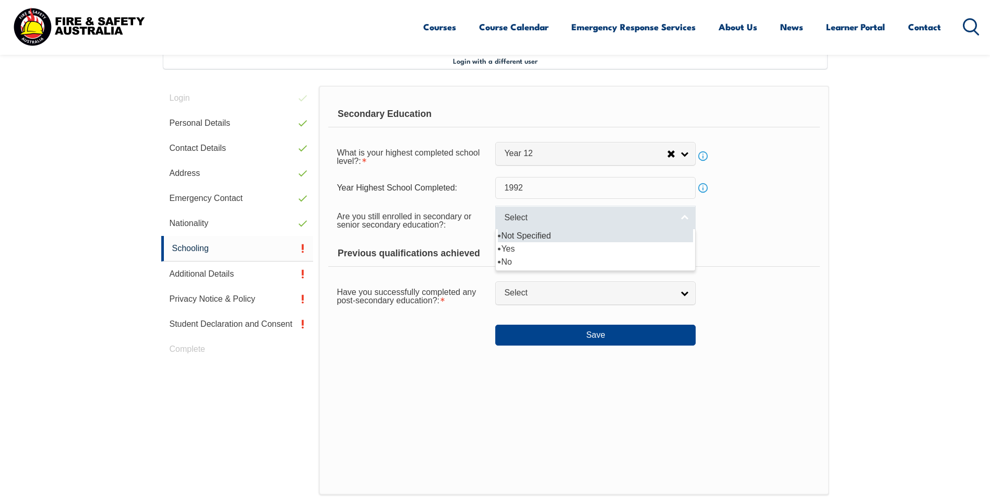
click at [676, 217] on link "Select" at bounding box center [595, 217] width 200 height 23
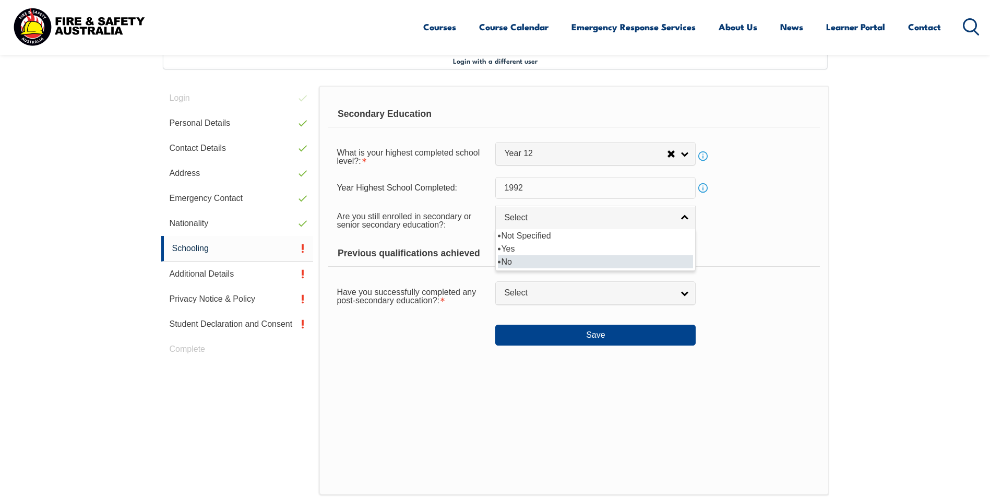
click at [507, 262] on li "No" at bounding box center [595, 261] width 195 height 13
select select "false"
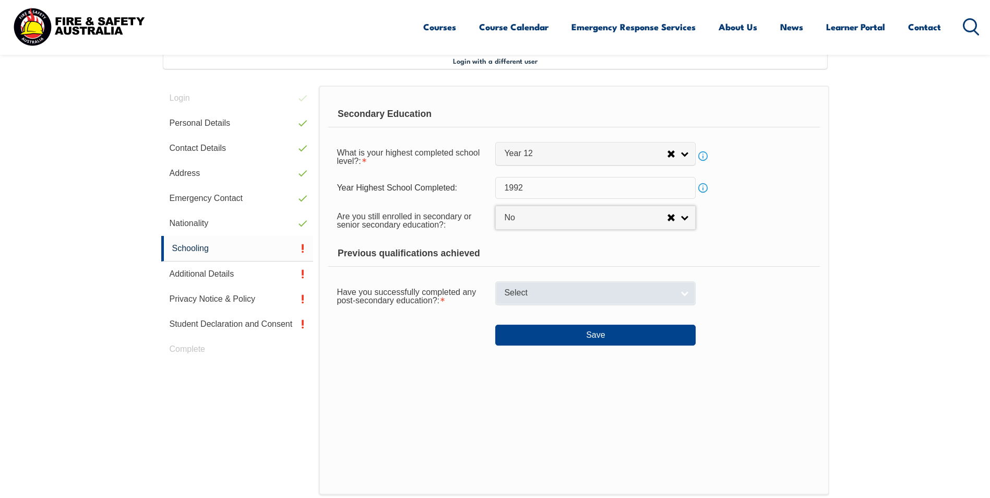
click at [682, 290] on link "Select" at bounding box center [595, 292] width 200 height 23
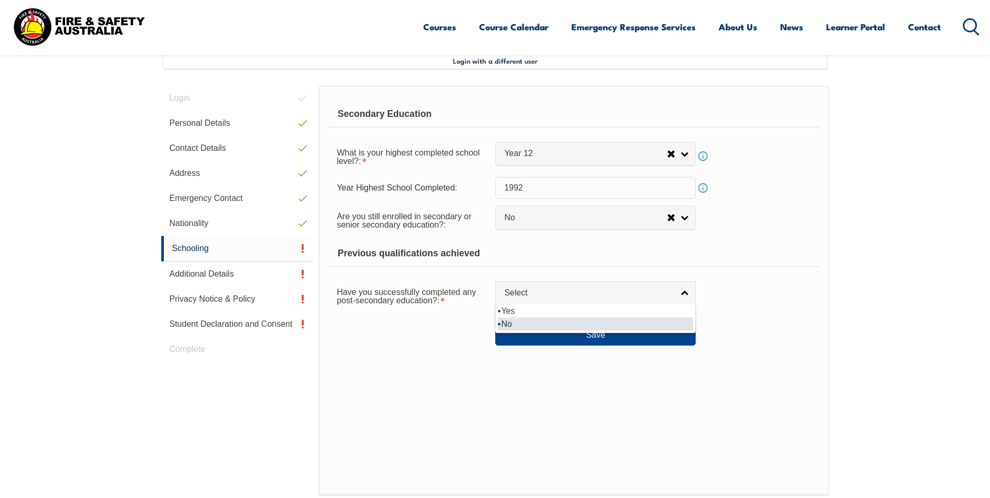
click at [520, 321] on li "No" at bounding box center [595, 323] width 195 height 13
select select "false"
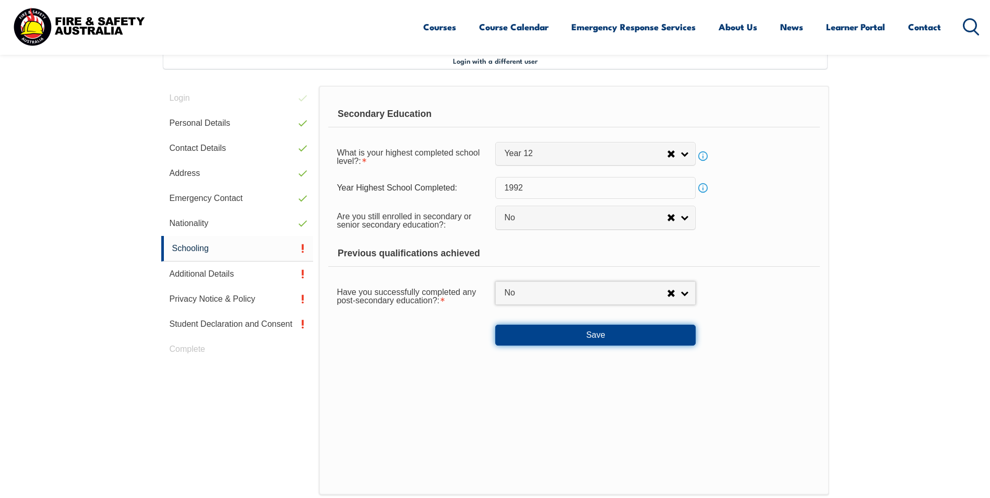
click at [583, 337] on button "Save" at bounding box center [595, 335] width 200 height 21
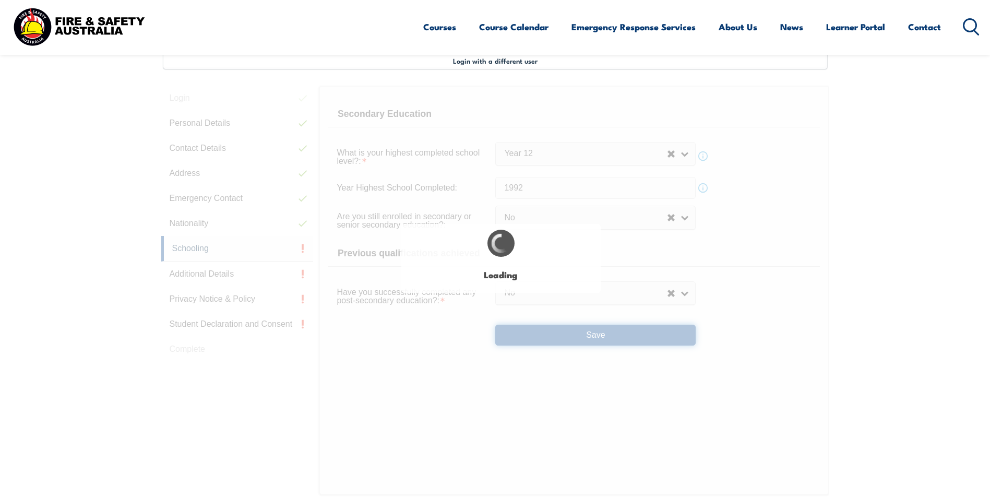
select select
select select "false"
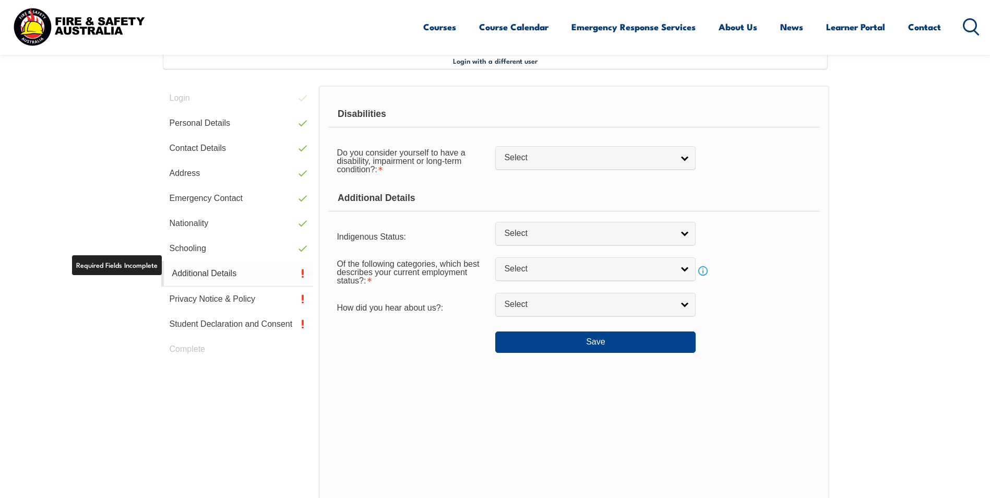
click at [256, 272] on link "Additional Details" at bounding box center [237, 274] width 152 height 26
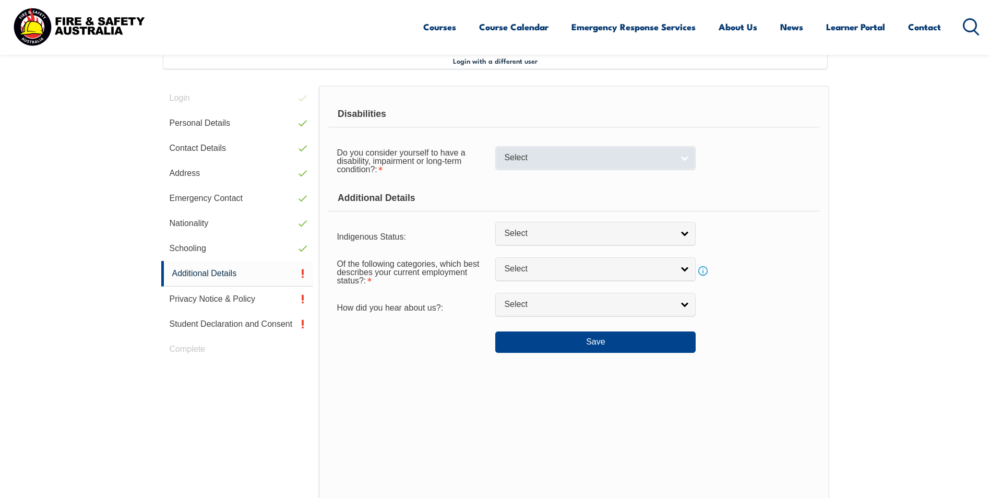
click at [679, 160] on link "Select" at bounding box center [595, 157] width 200 height 23
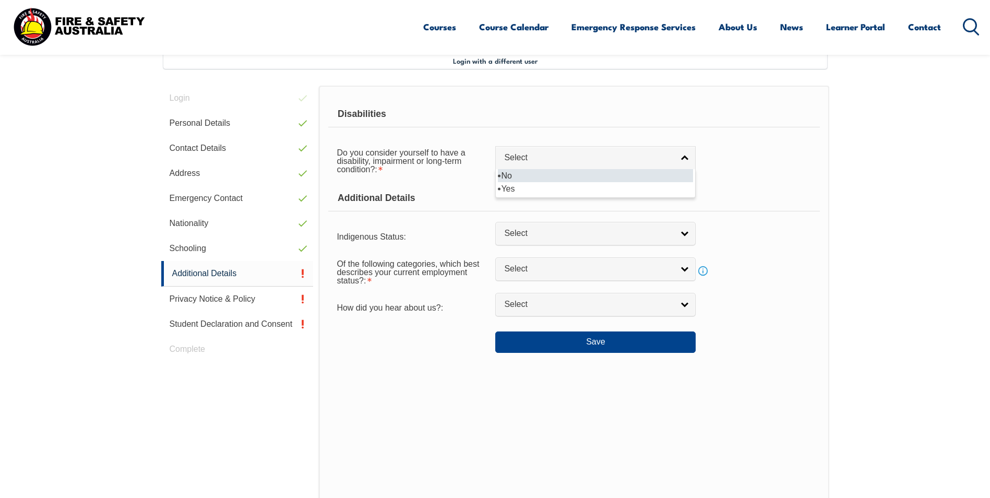
click at [514, 175] on li "No" at bounding box center [595, 175] width 195 height 13
select select "false"
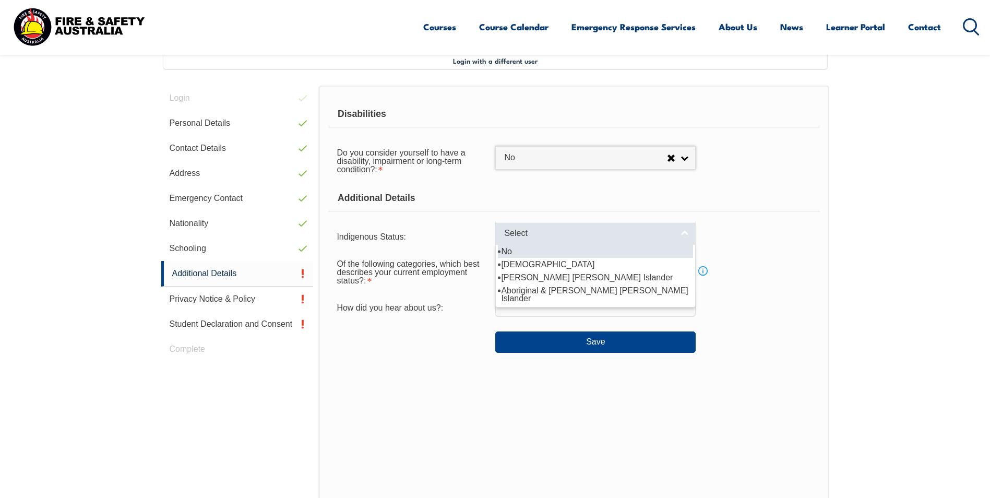
click at [662, 238] on span "Select" at bounding box center [588, 233] width 169 height 11
click at [514, 250] on li "No" at bounding box center [595, 251] width 195 height 13
select select "4"
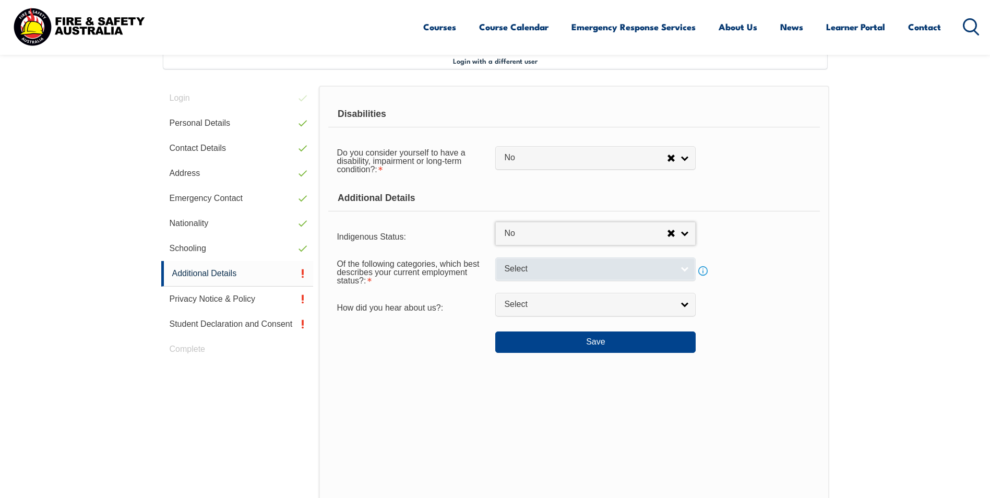
click at [679, 265] on link "Select" at bounding box center [595, 268] width 200 height 23
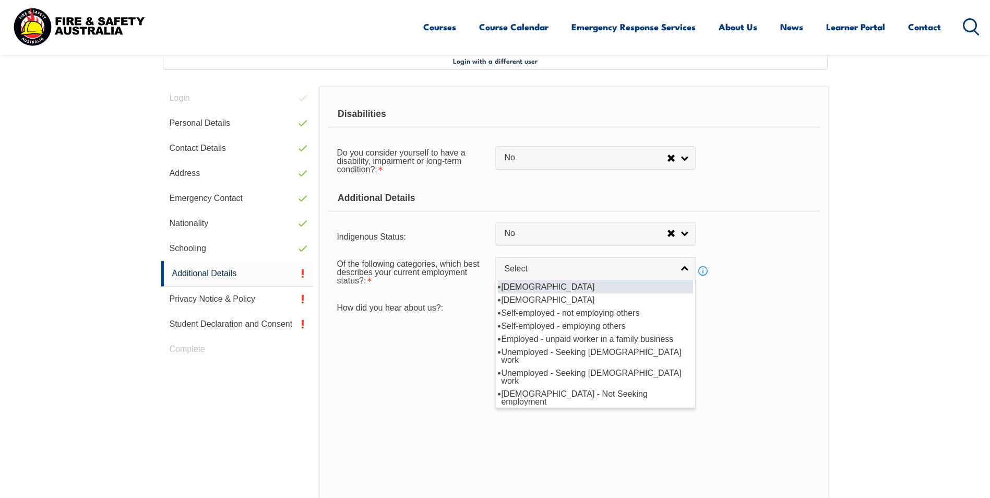
click at [548, 287] on li "Full-time employee" at bounding box center [595, 286] width 195 height 13
select select "1"
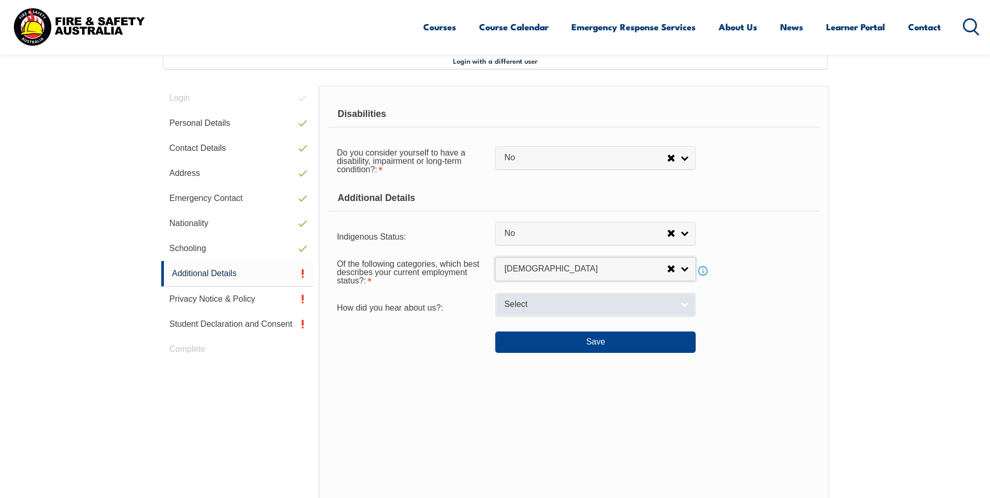
drag, startPoint x: 645, startPoint y: 310, endPoint x: 641, endPoint y: 314, distance: 5.5
click at [646, 309] on link "Select" at bounding box center [595, 304] width 200 height 23
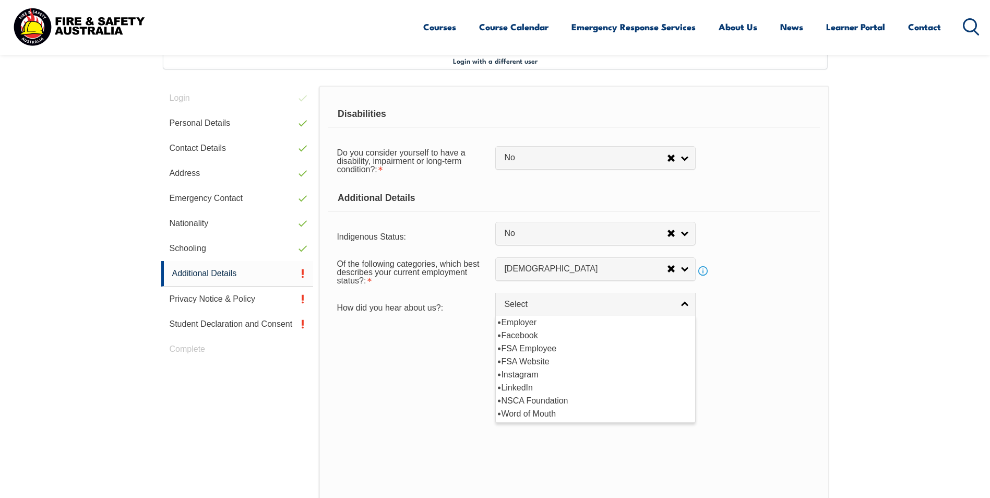
click at [727, 328] on div "Save" at bounding box center [573, 337] width 491 height 29
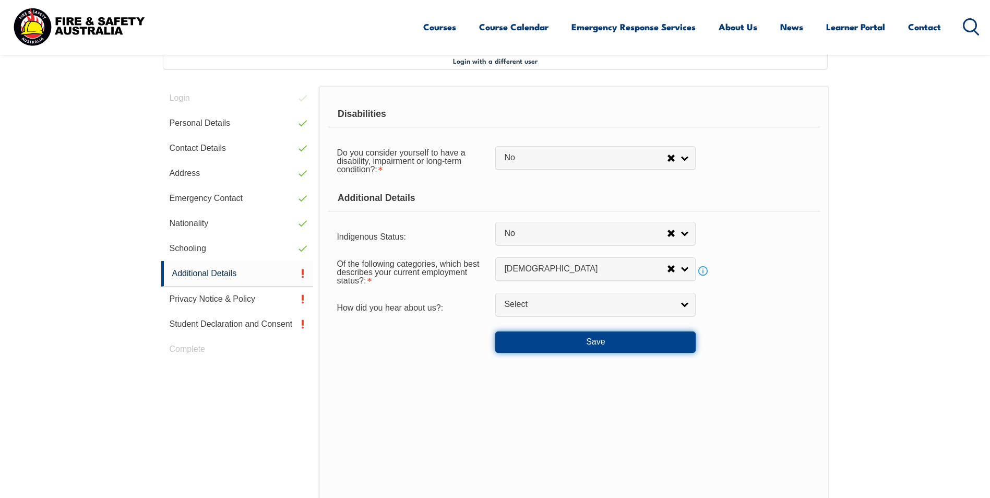
click at [578, 339] on button "Save" at bounding box center [595, 341] width 200 height 21
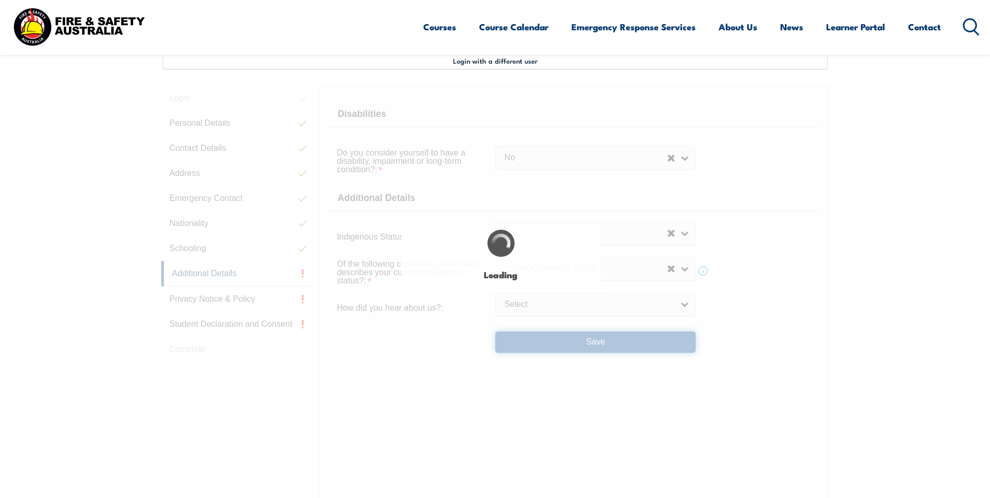
select select "false"
select select
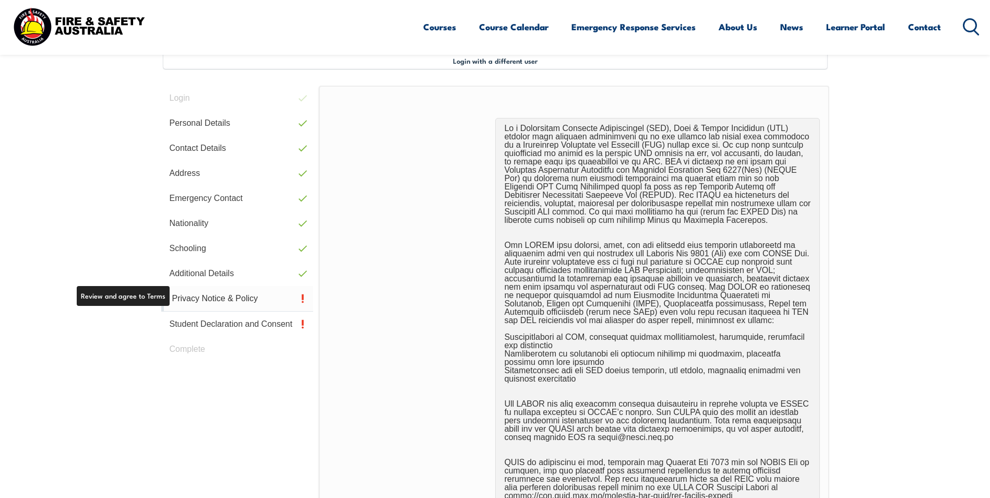
click at [246, 299] on link "Privacy Notice & Policy" at bounding box center [237, 299] width 152 height 26
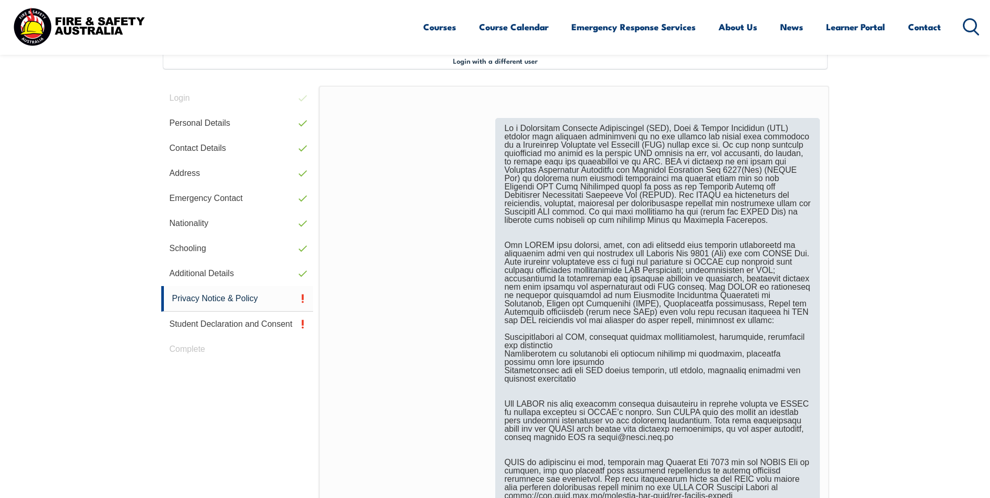
scroll to position [493, 0]
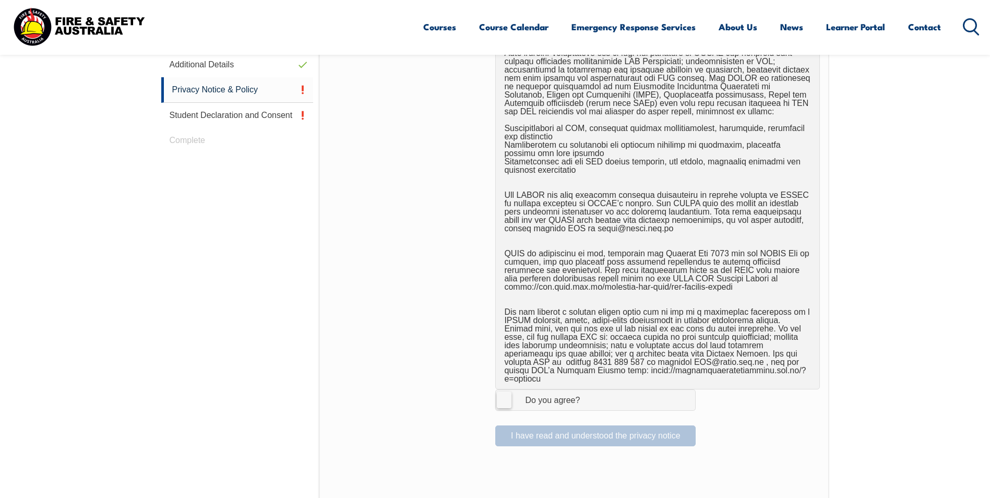
click at [508, 389] on label "I Agree Do you agree?" at bounding box center [595, 399] width 200 height 21
click at [588, 390] on input "I Agree Do you agree?" at bounding box center [597, 400] width 18 height 20
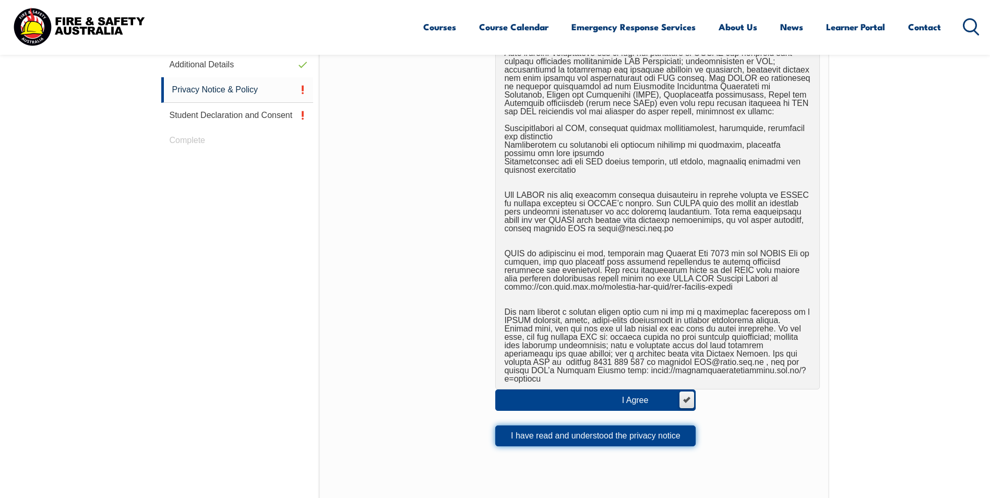
click at [571, 426] on button "I have read and understood the privacy notice" at bounding box center [595, 435] width 200 height 21
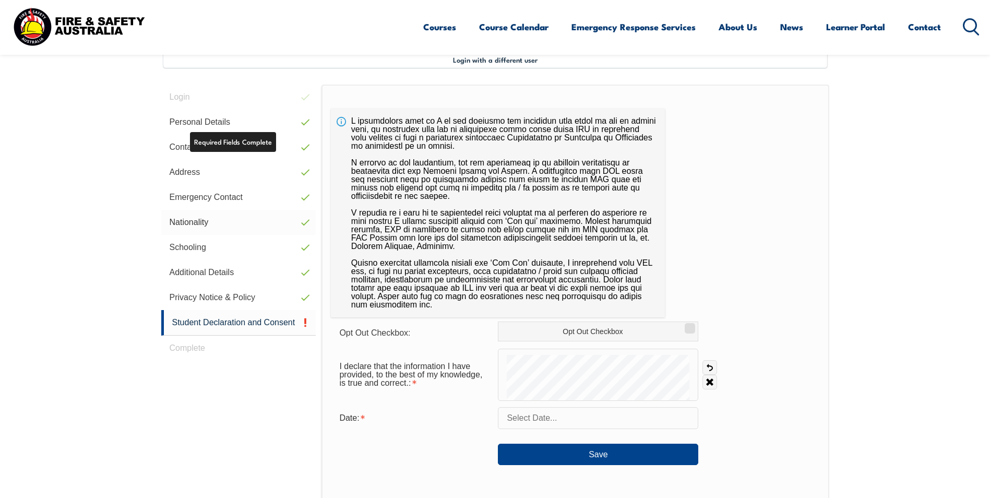
scroll to position [284, 0]
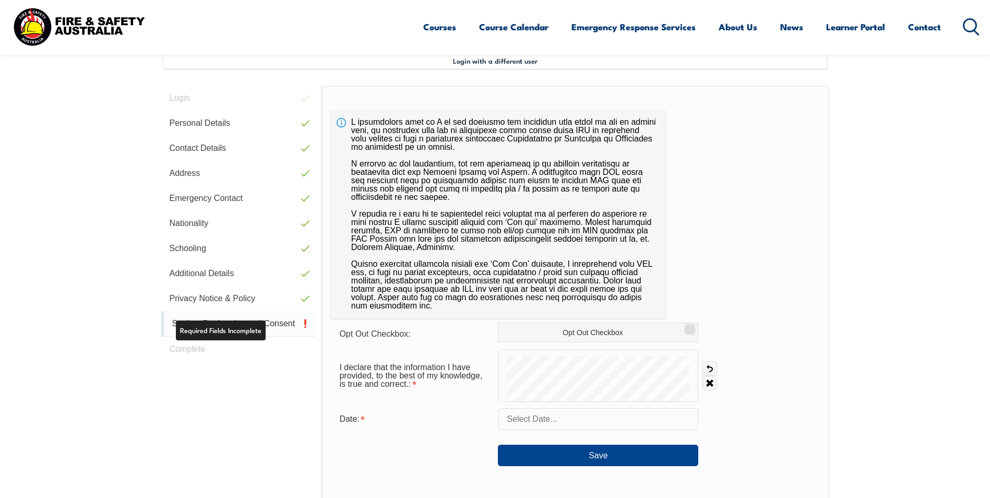
click at [258, 322] on link "Student Declaration and Consent" at bounding box center [238, 324] width 155 height 26
click at [576, 428] on input "text" at bounding box center [598, 419] width 200 height 22
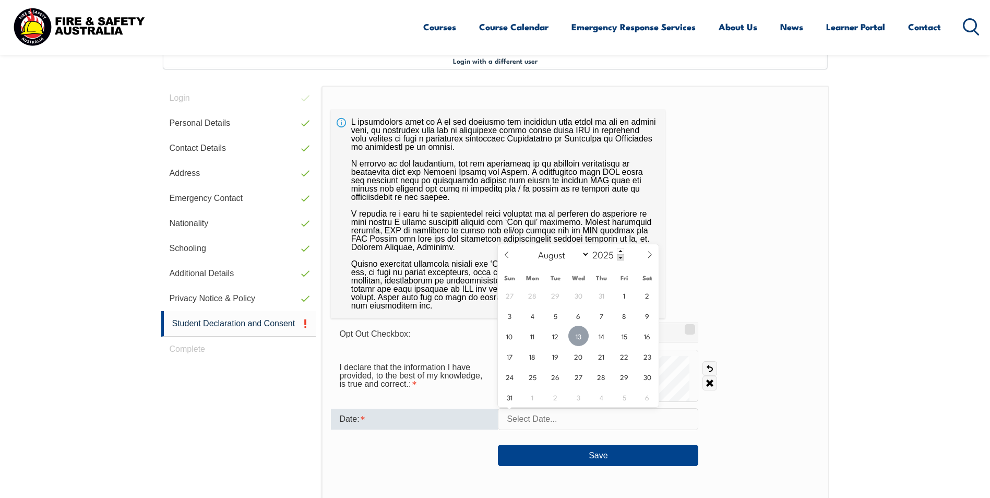
click at [584, 331] on span "13" at bounding box center [578, 336] width 20 height 20
type input "August 13, 2025"
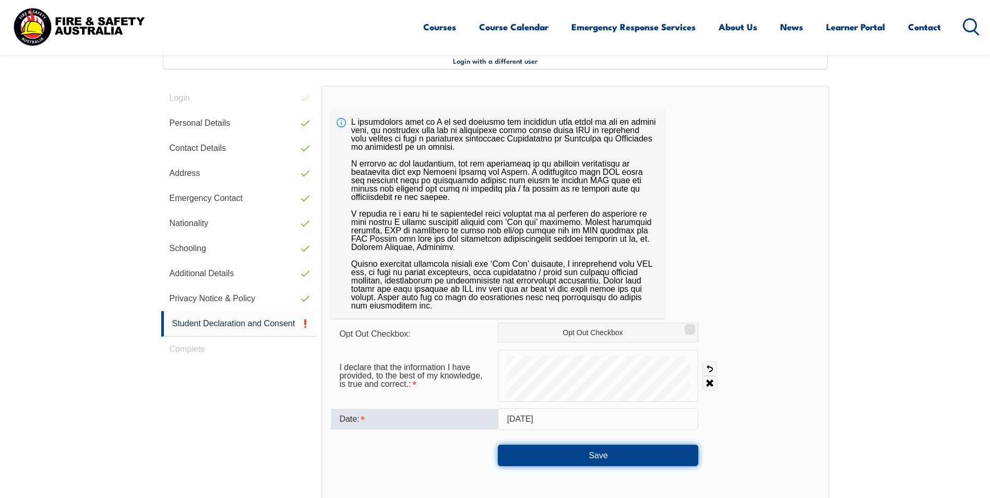
click at [597, 457] on button "Save" at bounding box center [598, 455] width 200 height 21
